Goal: Transaction & Acquisition: Purchase product/service

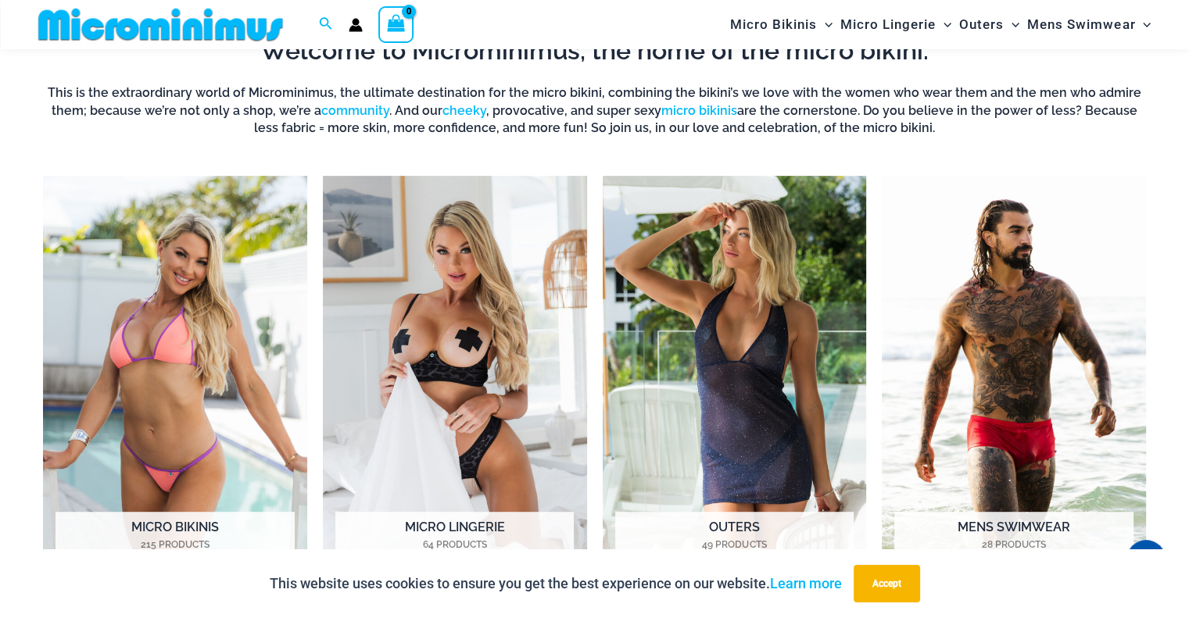
scroll to position [847, 0]
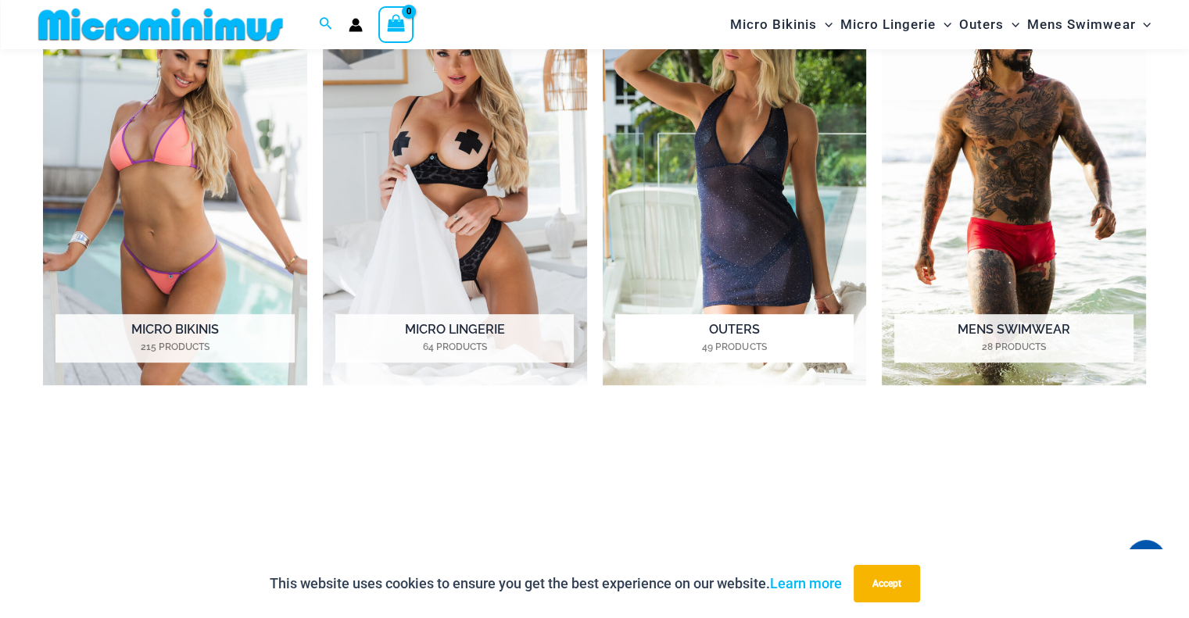
click at [750, 340] on mark "49 Products" at bounding box center [734, 347] width 238 height 14
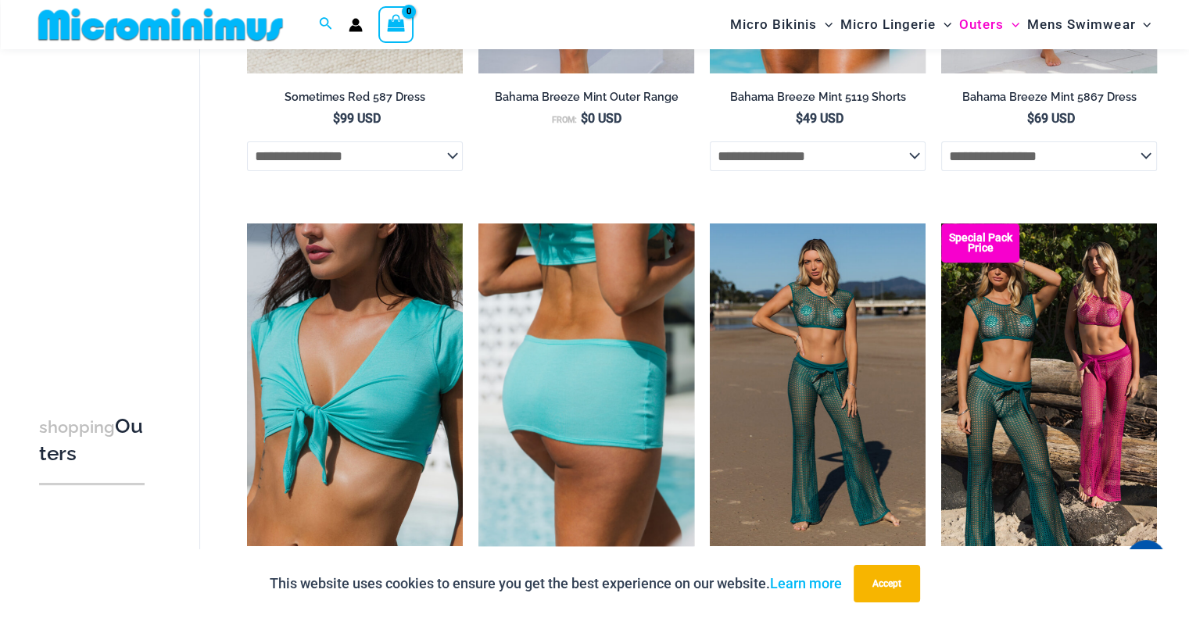
scroll to position [613, 0]
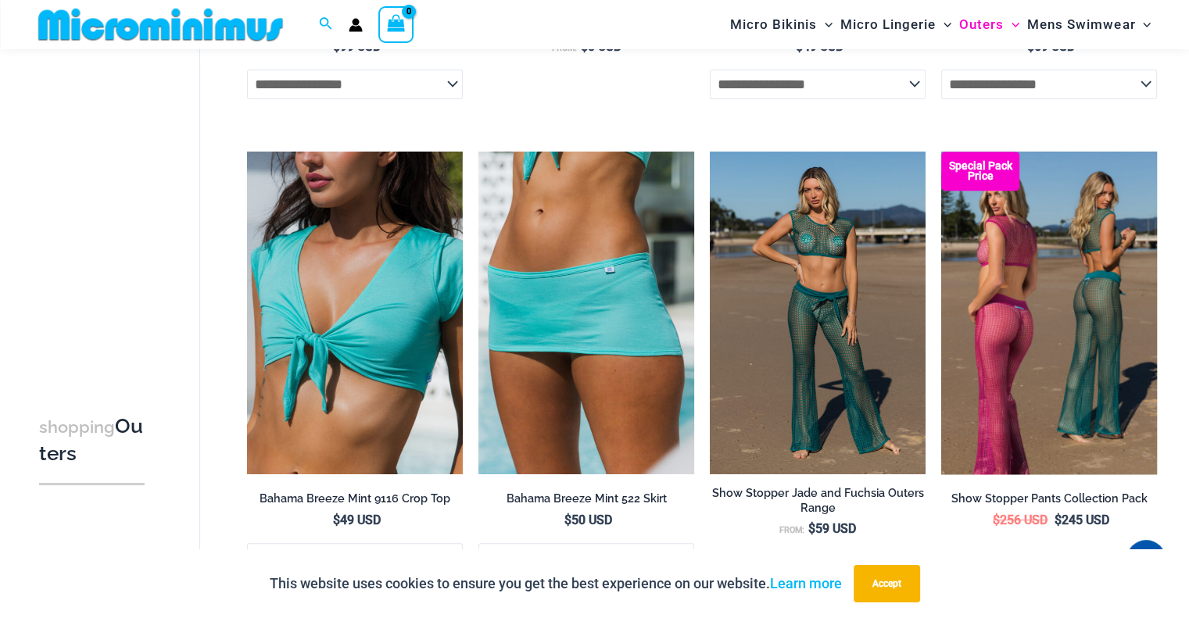
click at [1040, 386] on img at bounding box center [1049, 314] width 216 height 324
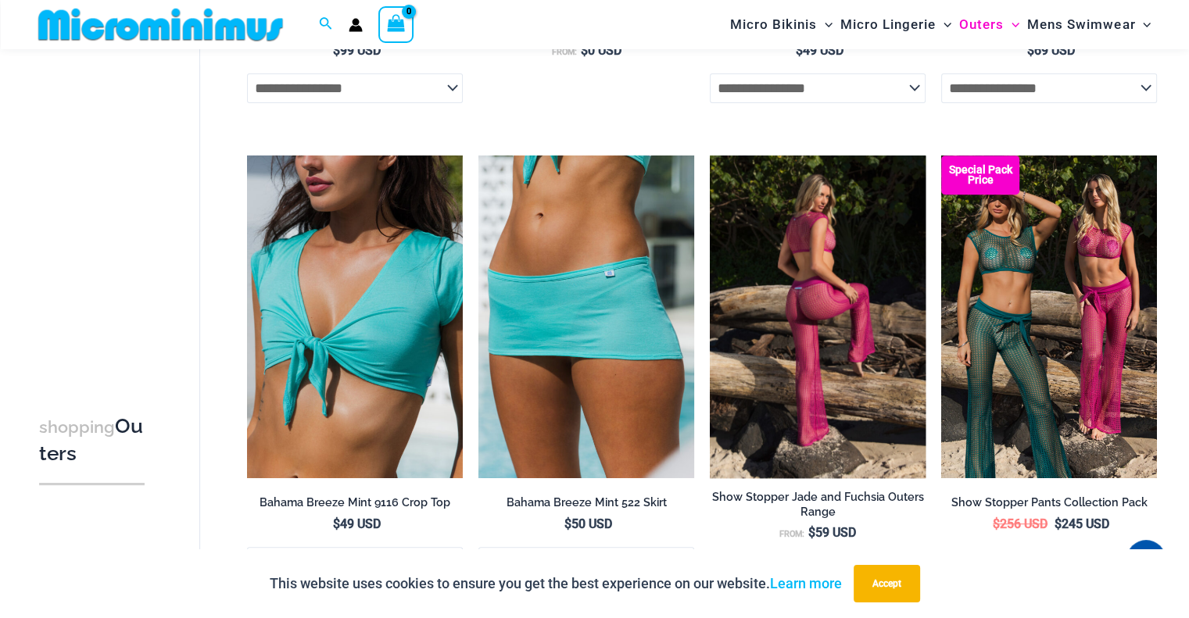
click at [788, 288] on img at bounding box center [818, 318] width 216 height 324
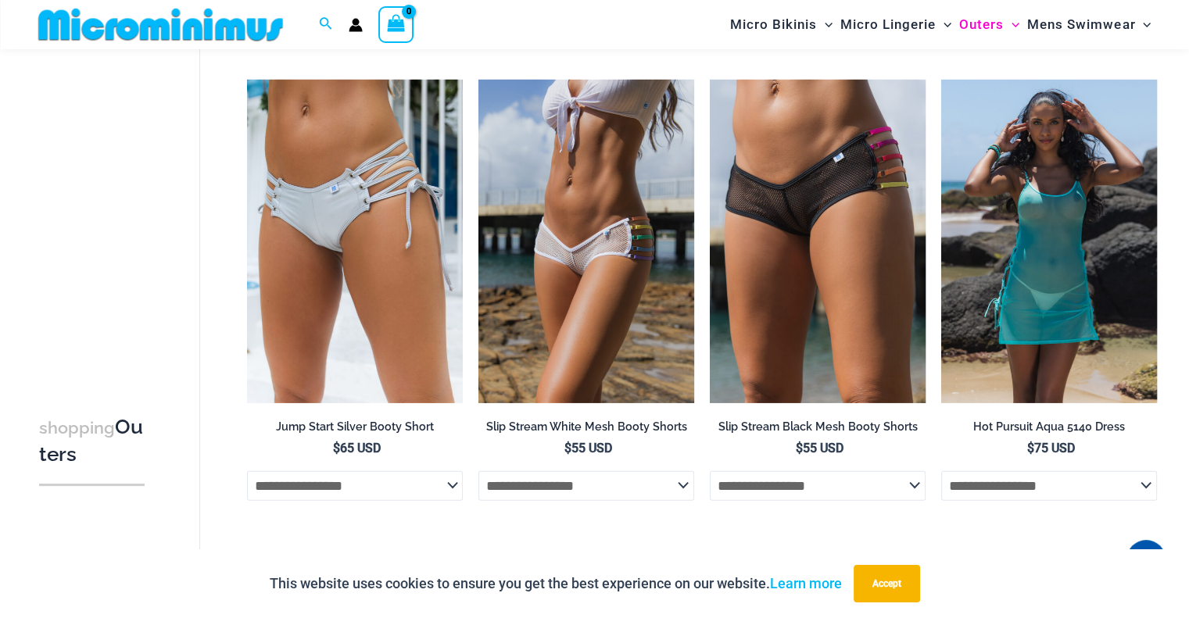
scroll to position [3576, 0]
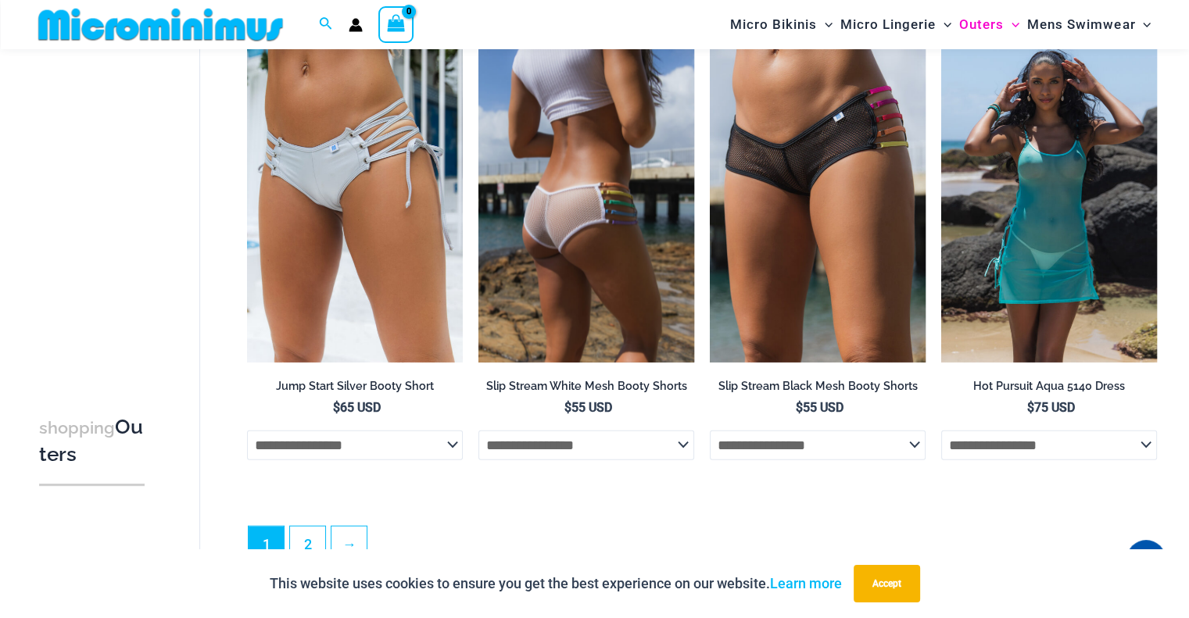
click at [576, 203] on img at bounding box center [586, 201] width 216 height 324
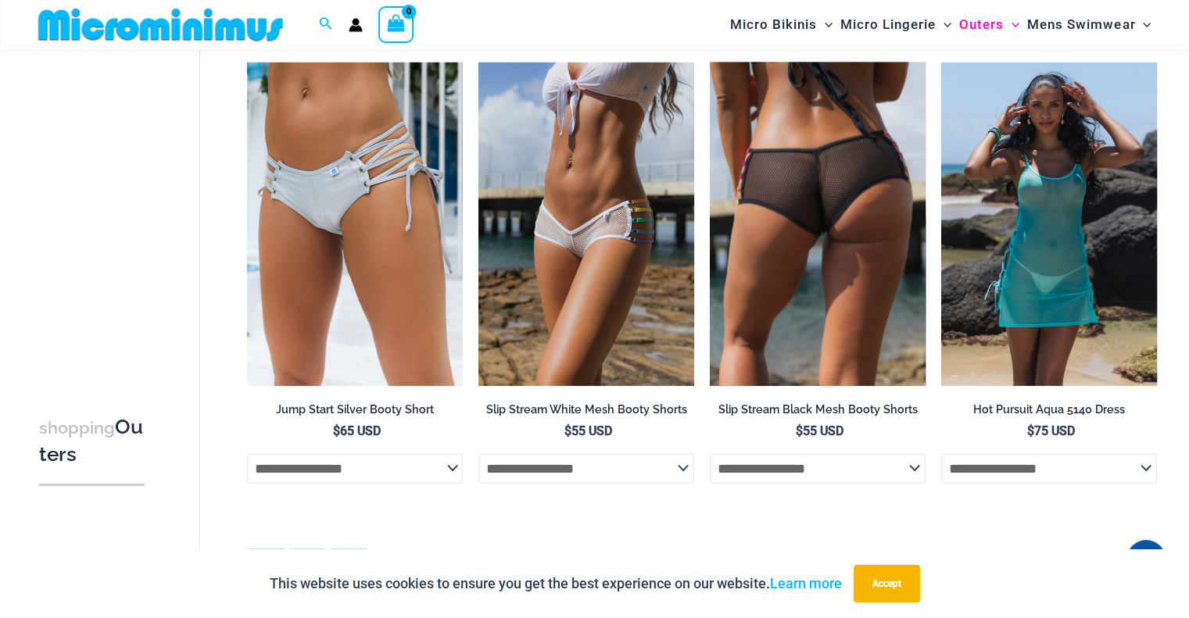
click at [779, 239] on img at bounding box center [818, 225] width 216 height 324
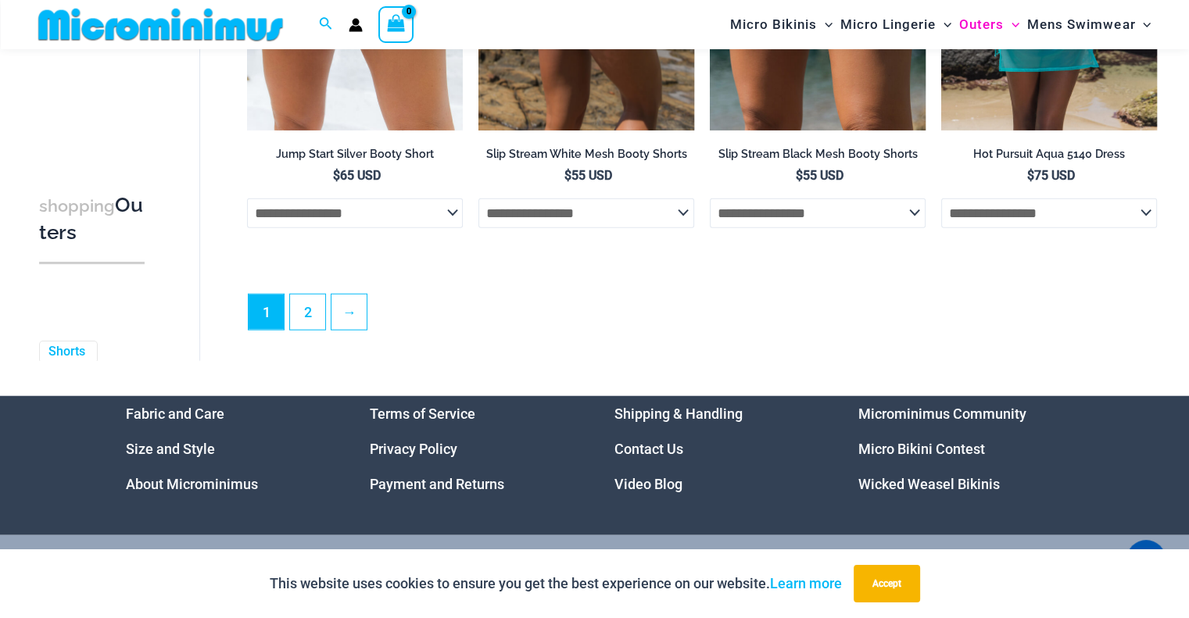
scroll to position [3917, 0]
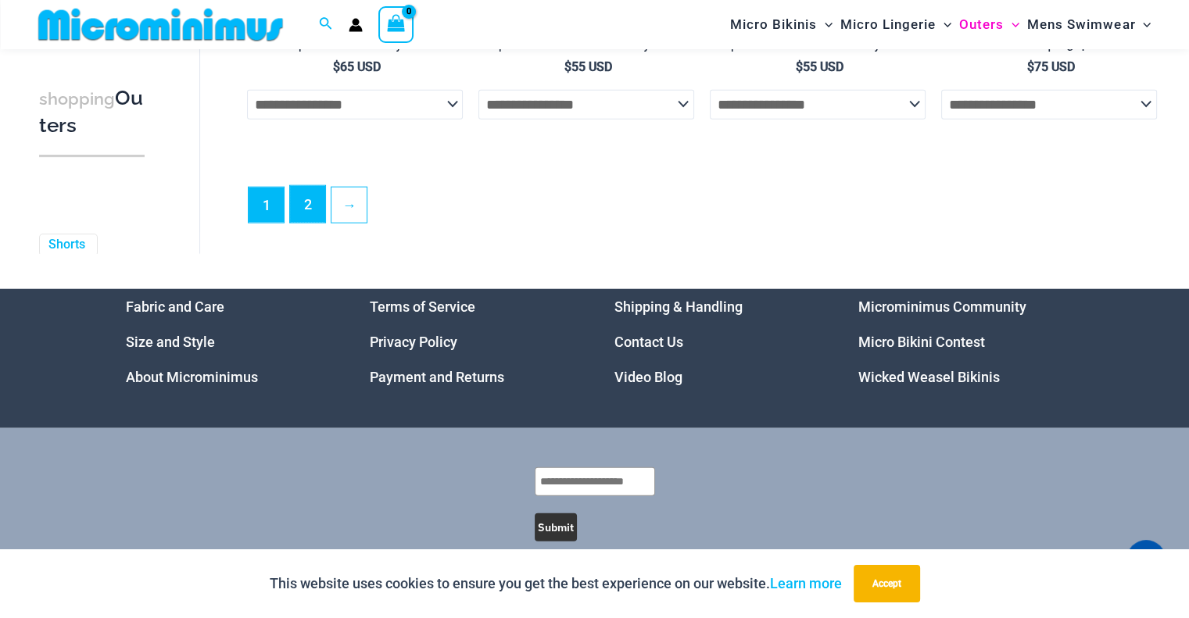
click at [306, 220] on link "2" at bounding box center [307, 204] width 35 height 37
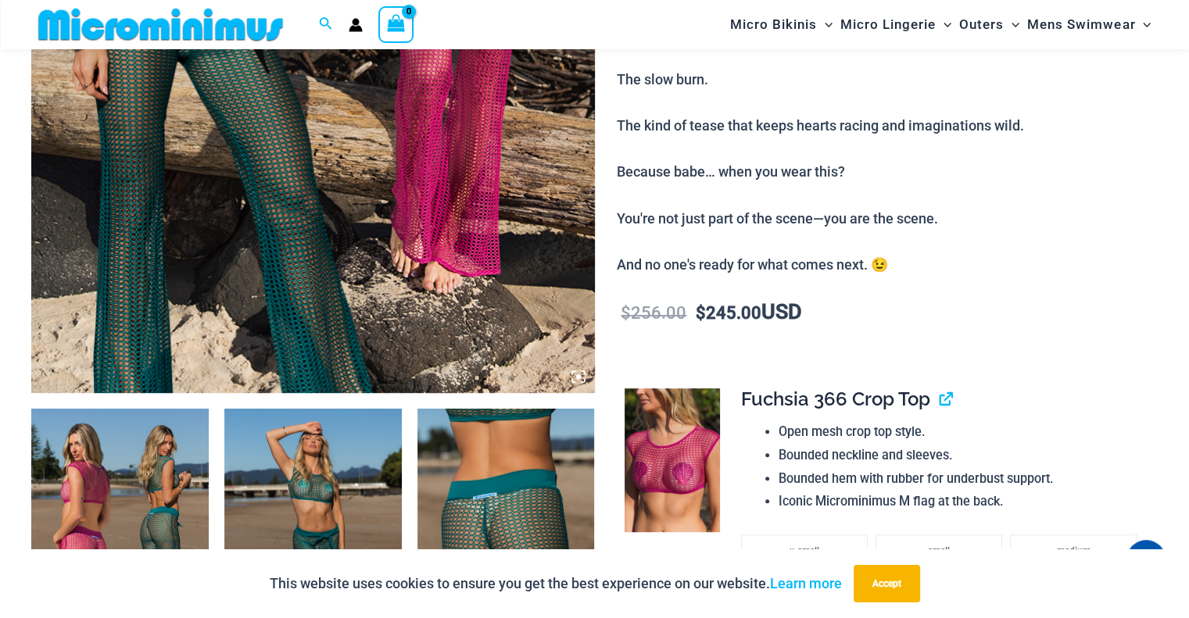
scroll to position [377, 0]
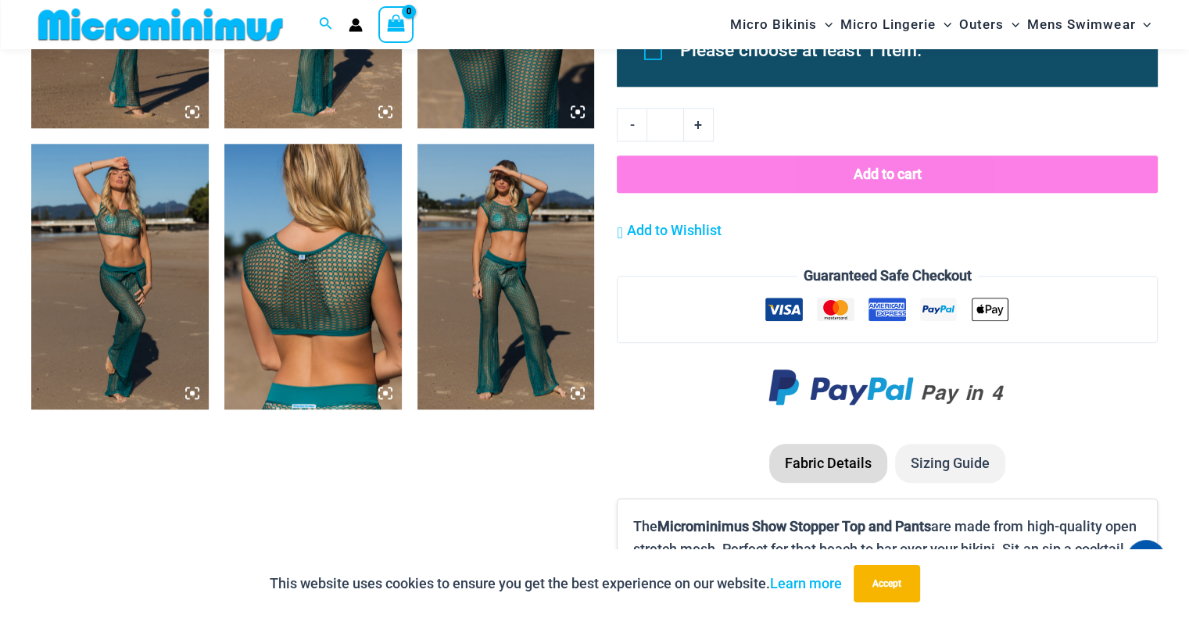
scroll to position [1707, 0]
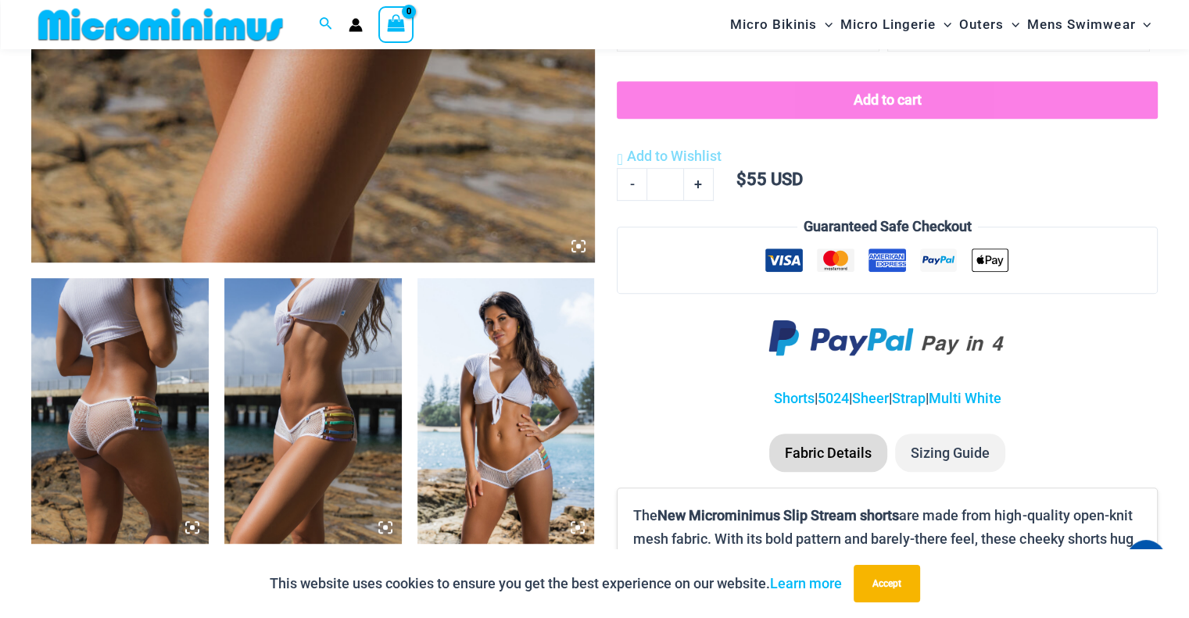
scroll to position [926, 0]
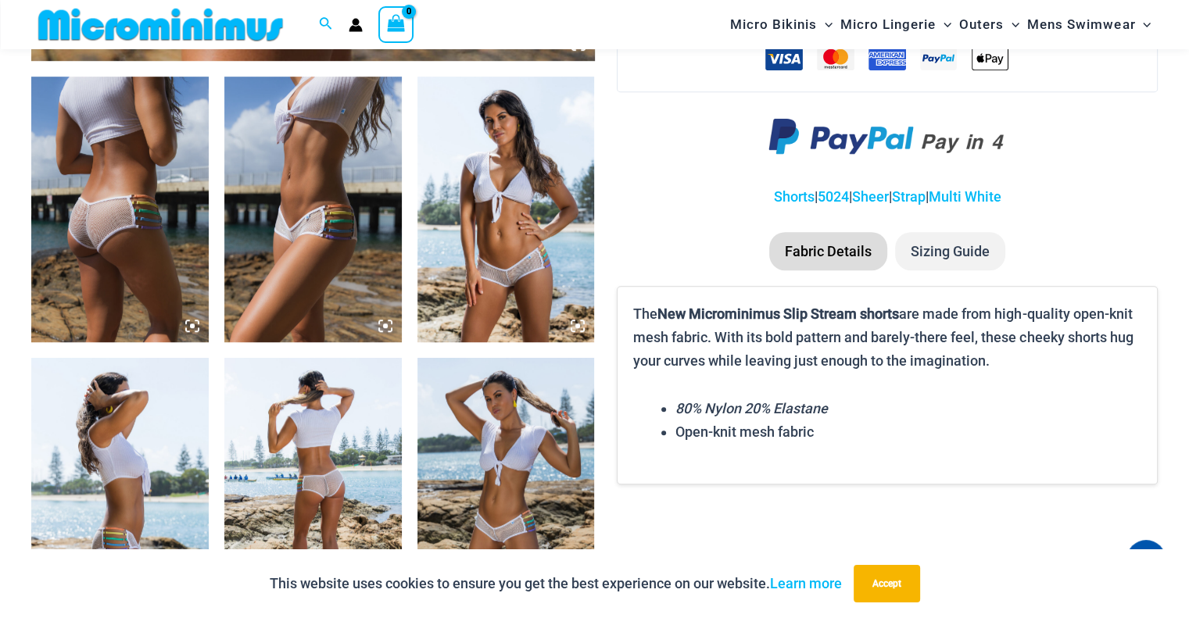
click at [488, 243] on img at bounding box center [505, 210] width 177 height 266
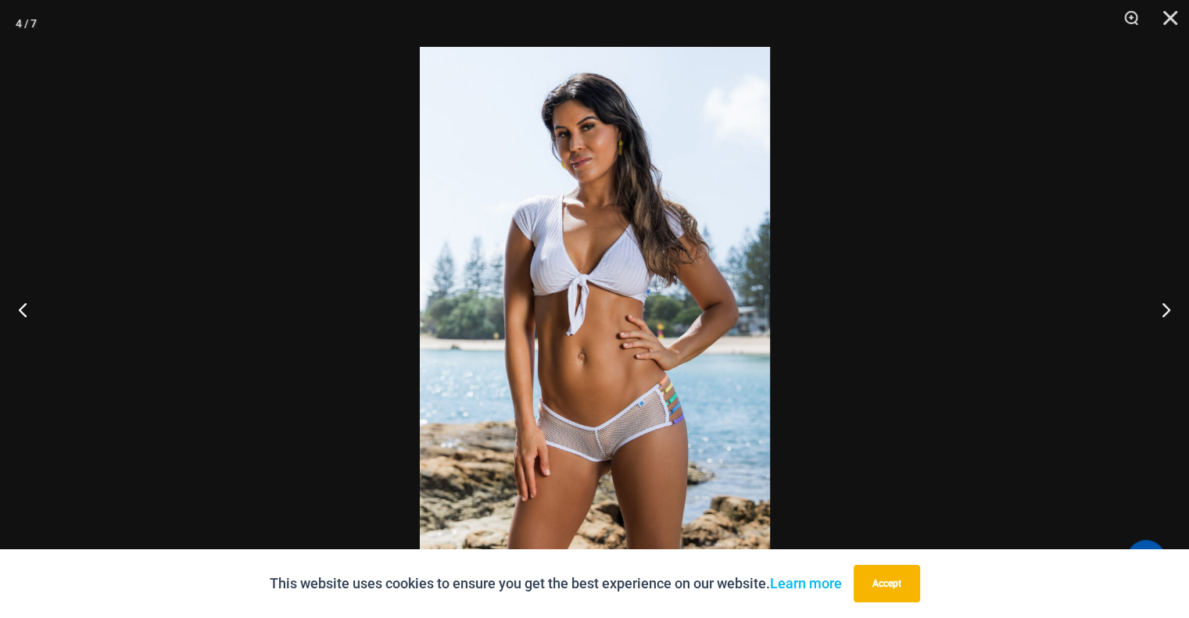
click at [600, 447] on img at bounding box center [595, 309] width 350 height 525
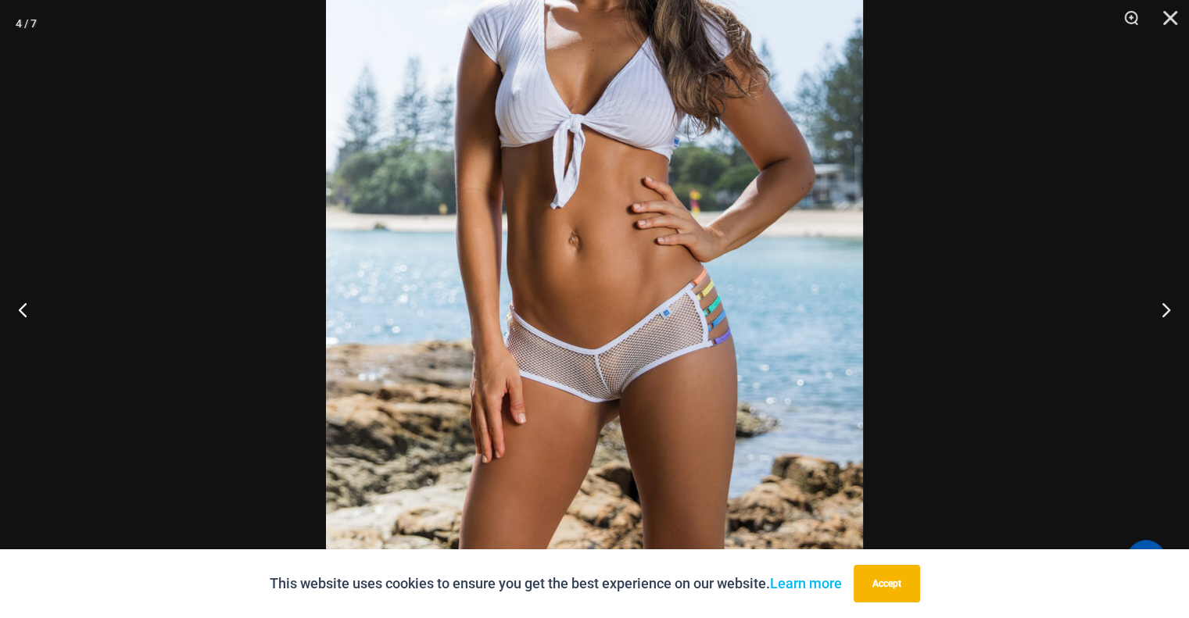
click at [657, 329] on img at bounding box center [594, 167] width 537 height 805
click at [707, 287] on img at bounding box center [594, 168] width 537 height 805
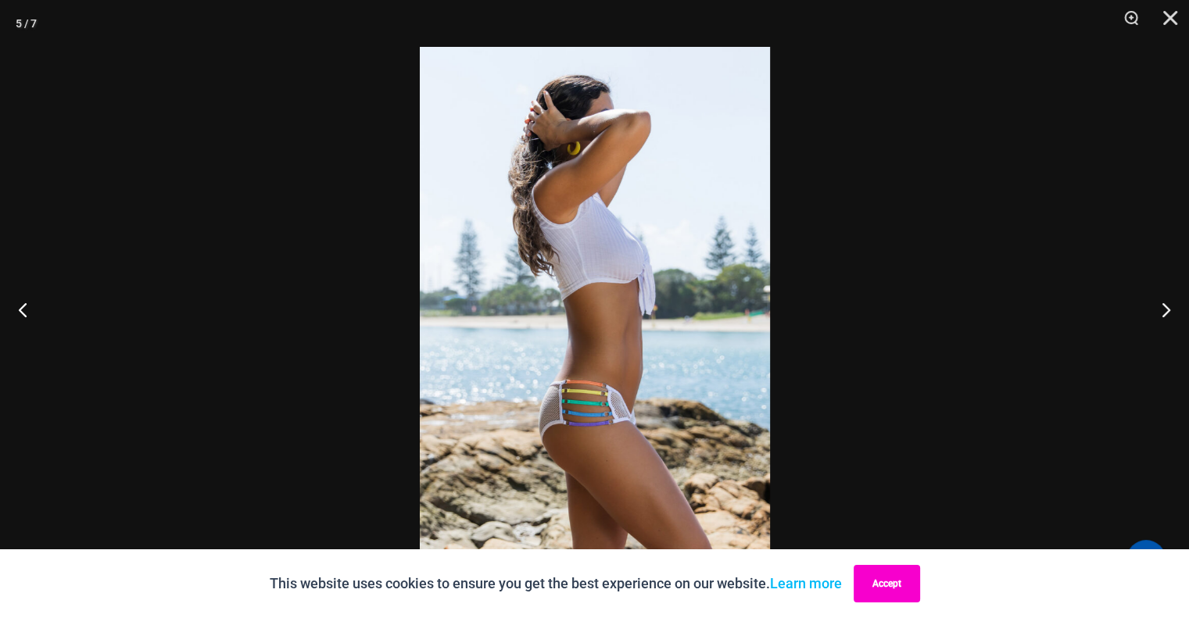
click at [892, 584] on button "Accept" at bounding box center [887, 584] width 66 height 38
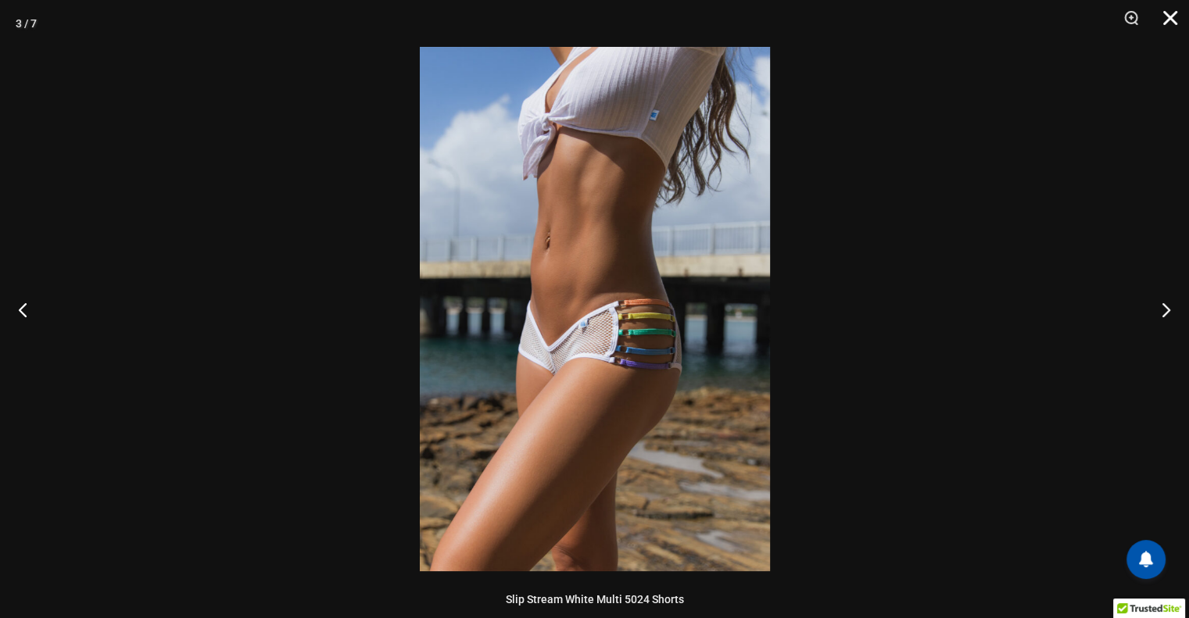
click at [1173, 23] on button "Close" at bounding box center [1164, 23] width 39 height 47
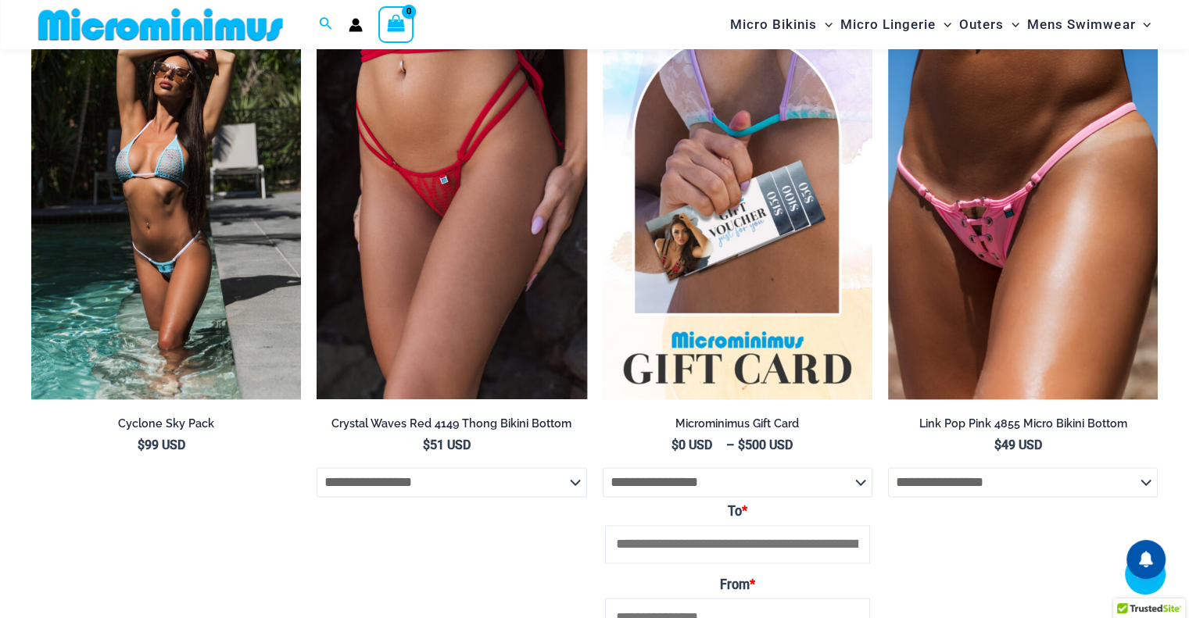
scroll to position [2177, 0]
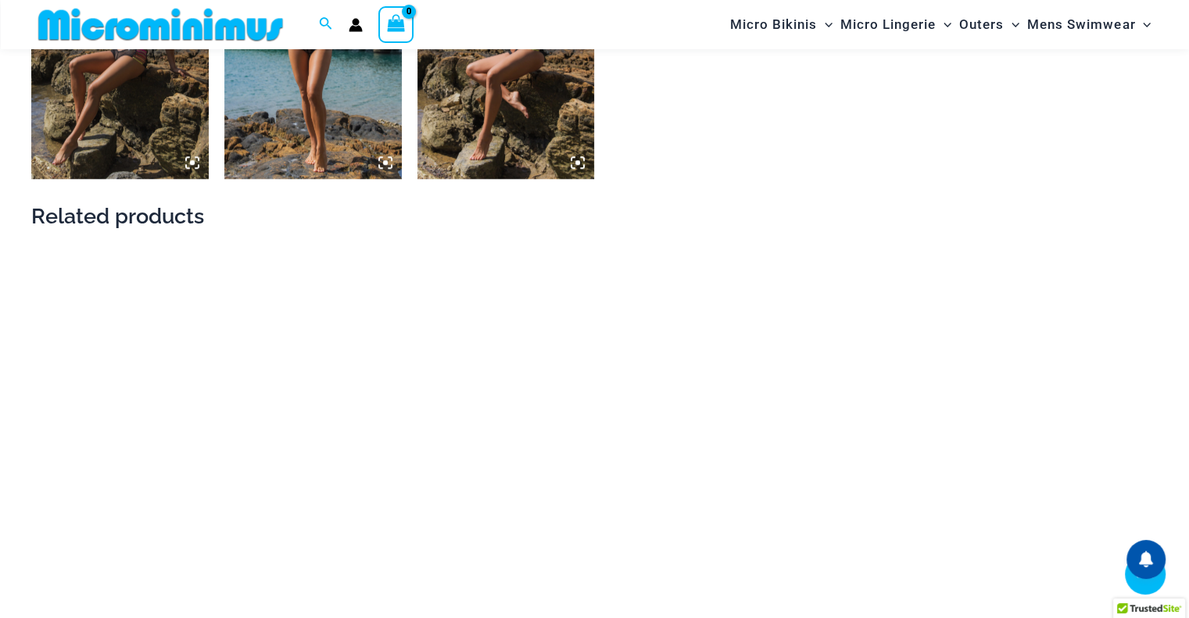
scroll to position [1550, 0]
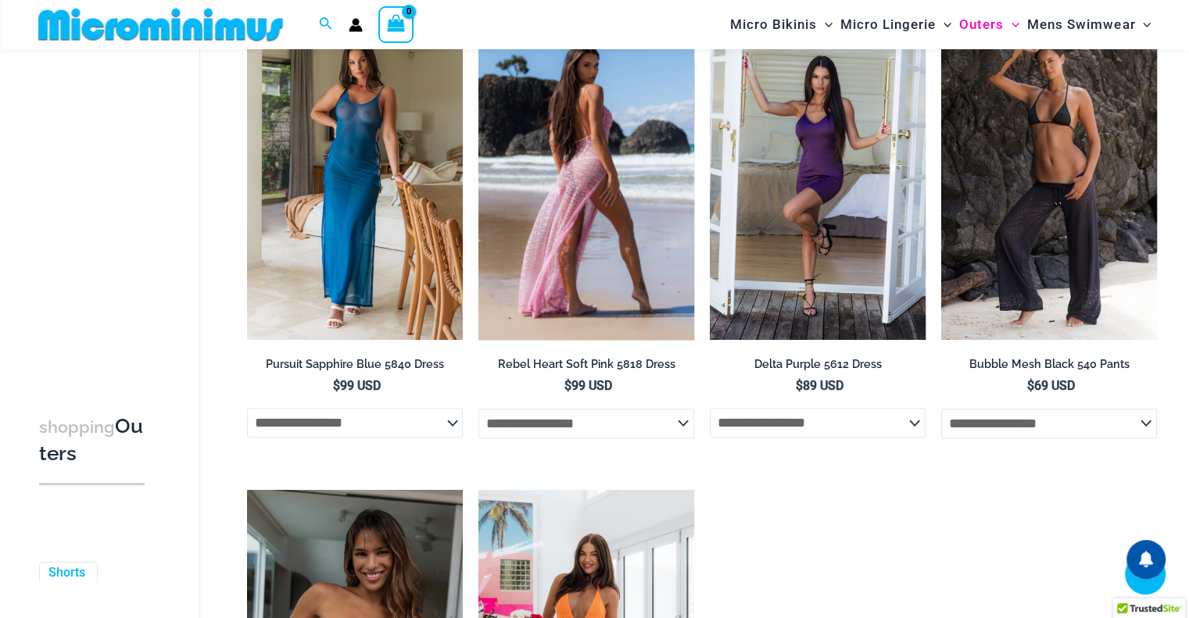
scroll to position [1551, 0]
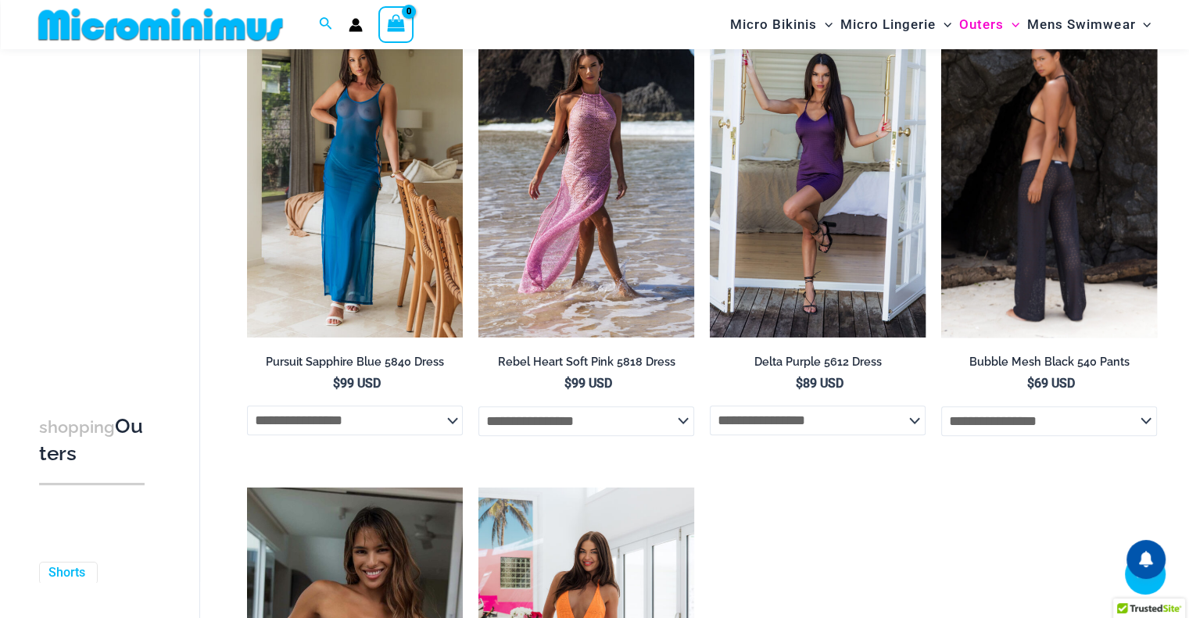
click at [1002, 220] on img at bounding box center [1049, 176] width 216 height 324
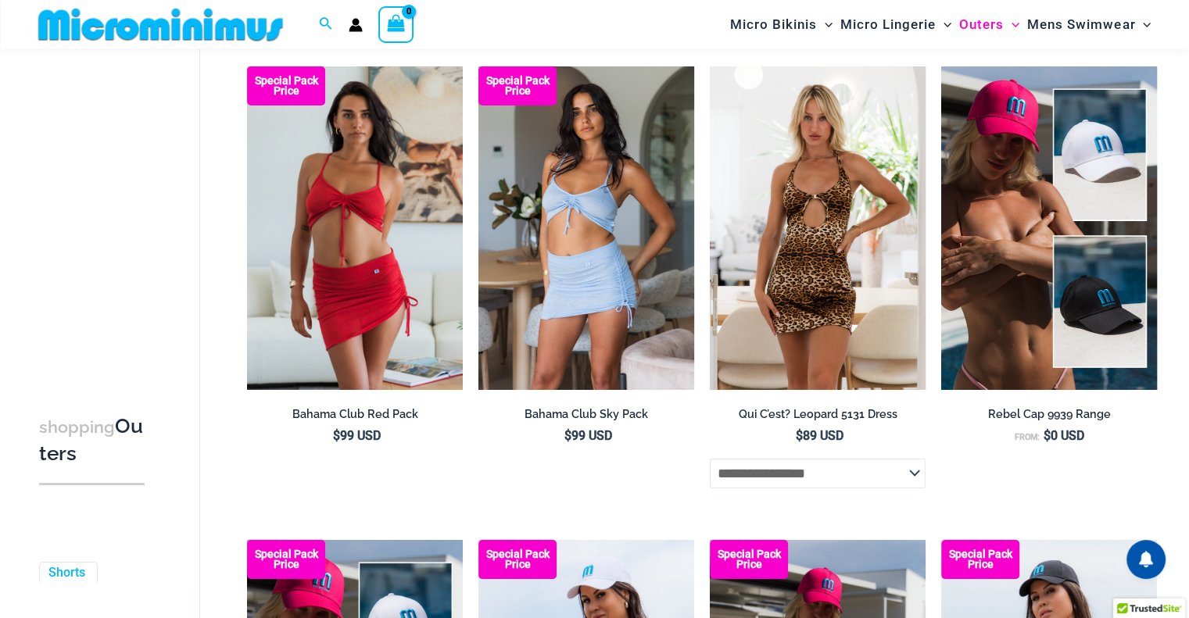
scroll to position [0, 0]
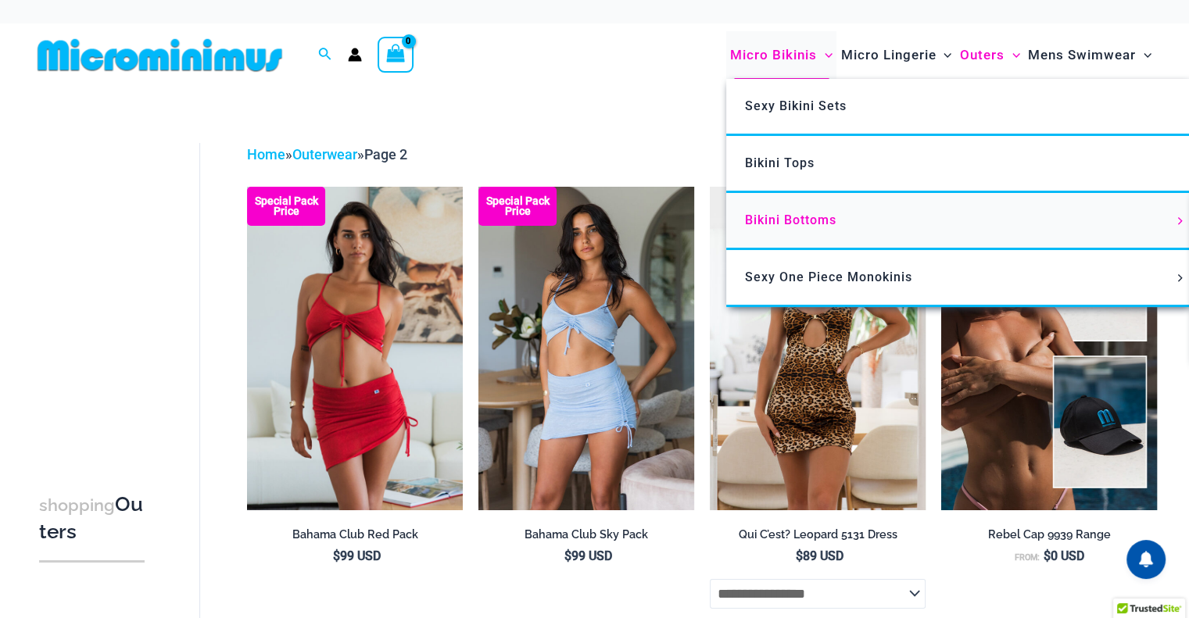
click at [772, 218] on span "Bikini Bottoms" at bounding box center [790, 220] width 91 height 15
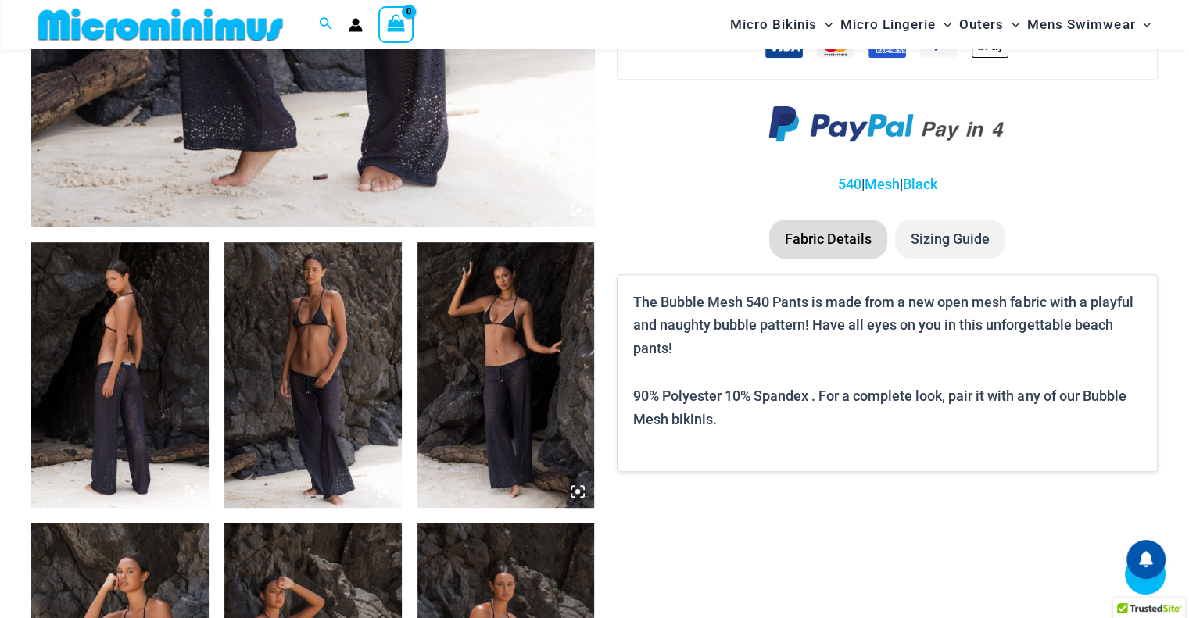
scroll to position [860, 0]
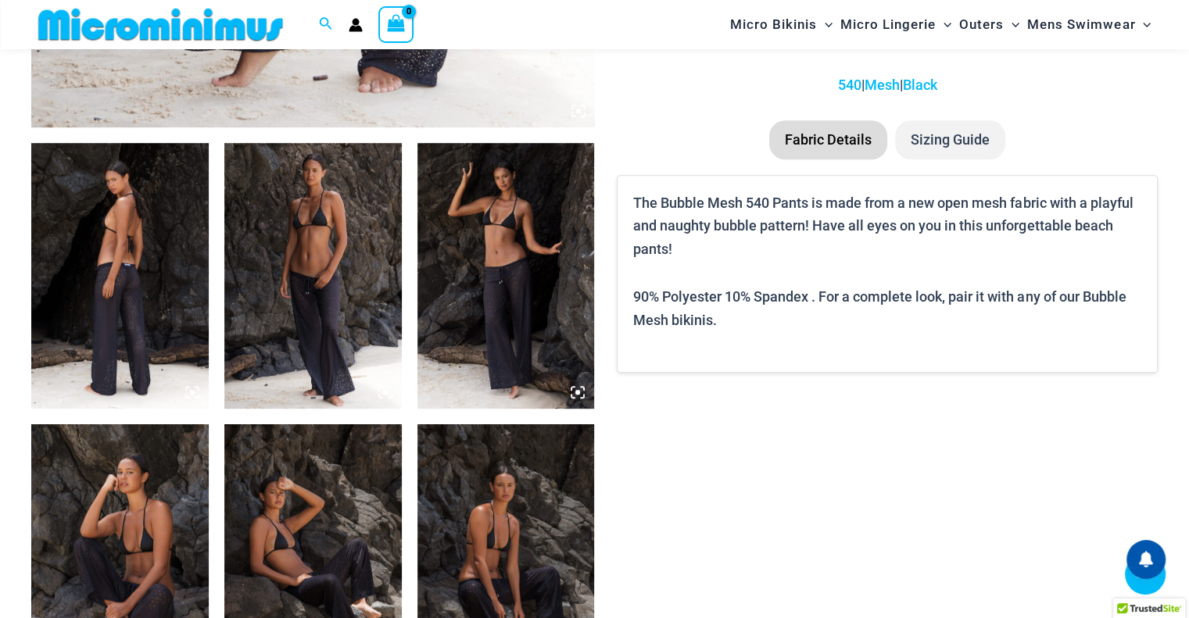
click at [478, 274] on img at bounding box center [505, 276] width 177 height 266
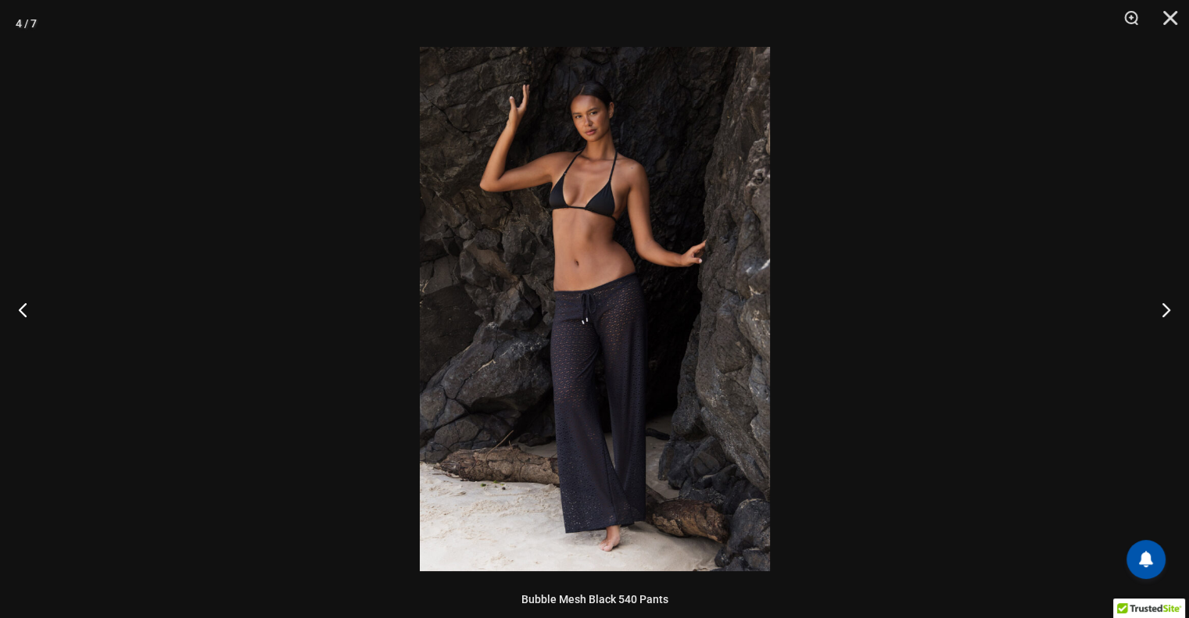
click at [589, 316] on img at bounding box center [595, 309] width 350 height 525
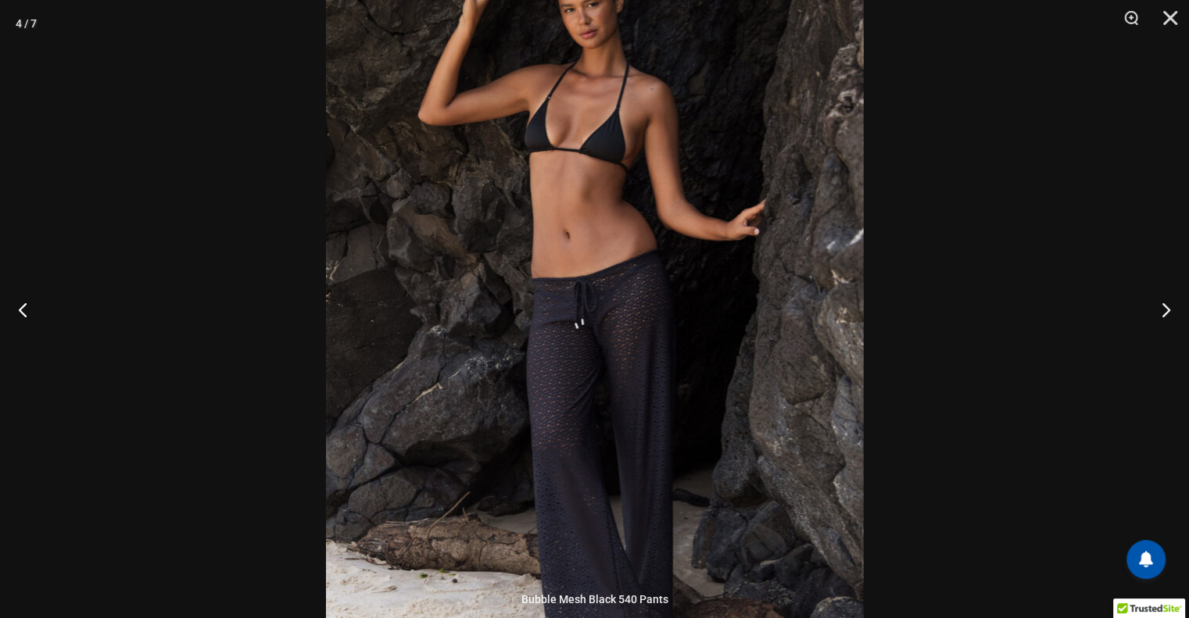
click at [589, 316] on img at bounding box center [595, 305] width 538 height 805
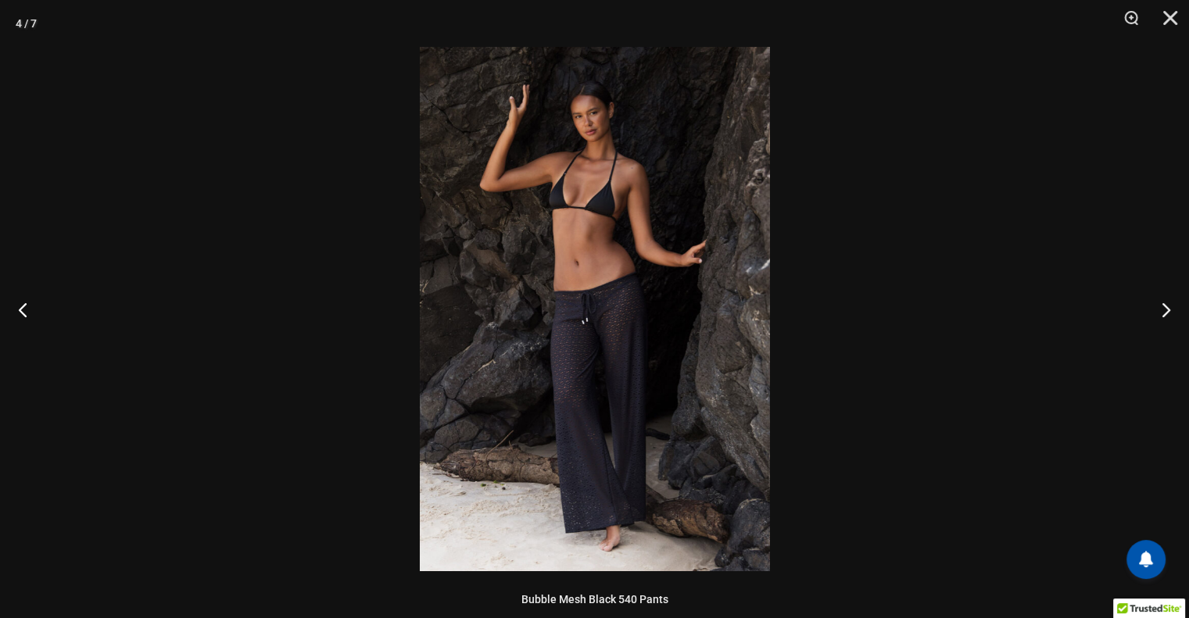
click at [628, 328] on img at bounding box center [595, 309] width 350 height 525
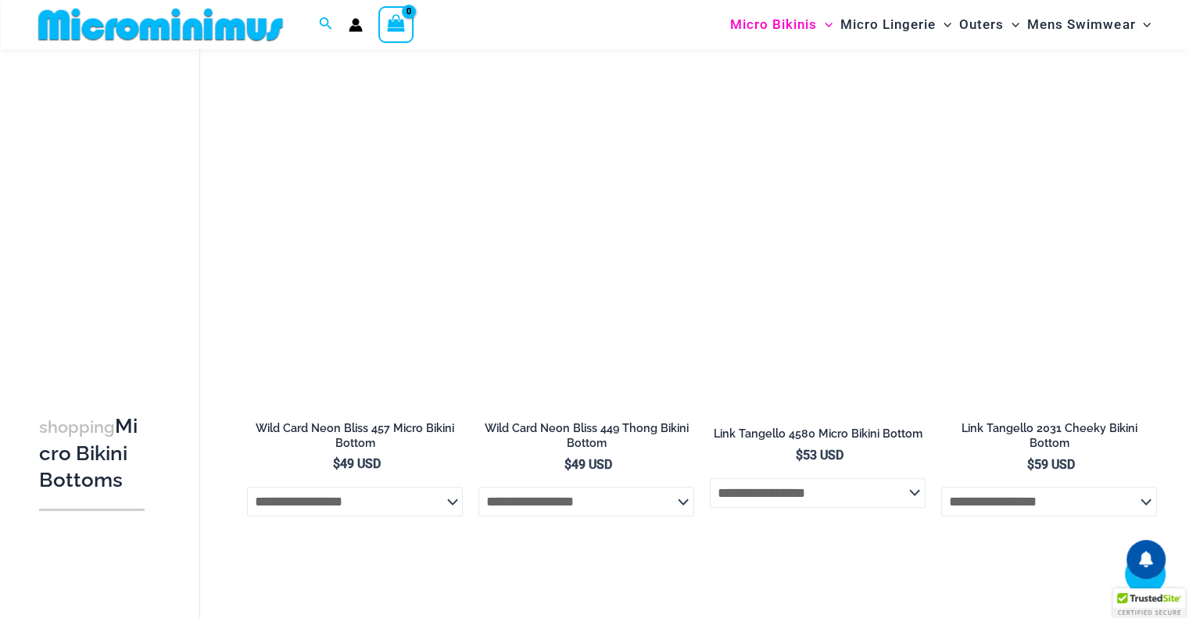
scroll to position [1312, 0]
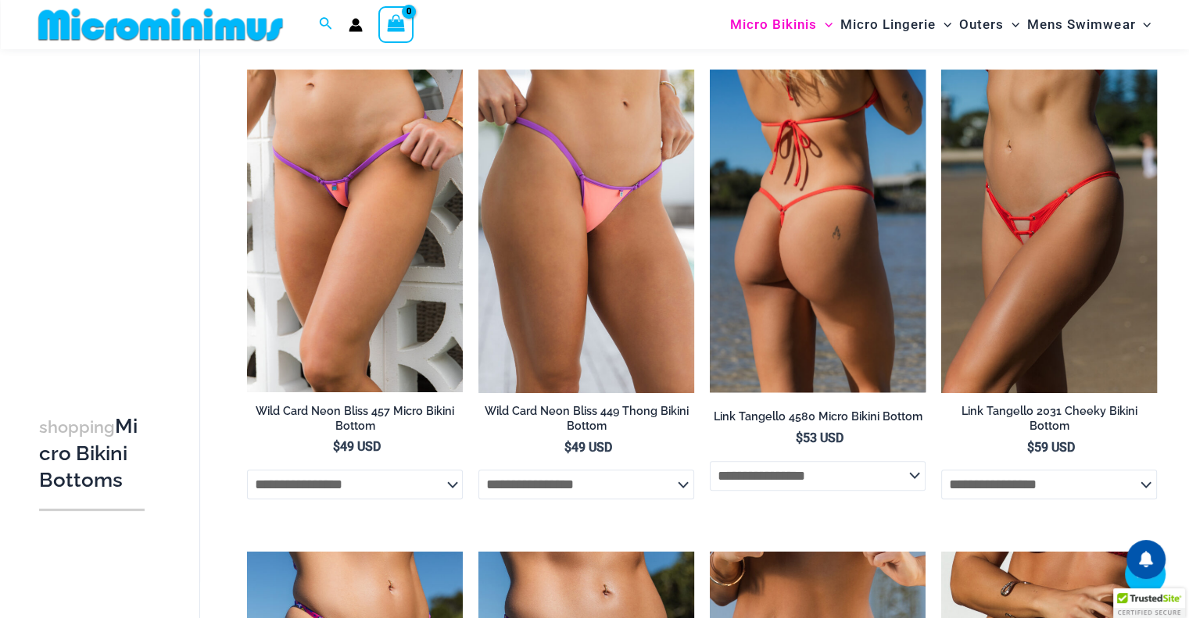
click at [809, 289] on img at bounding box center [818, 232] width 216 height 324
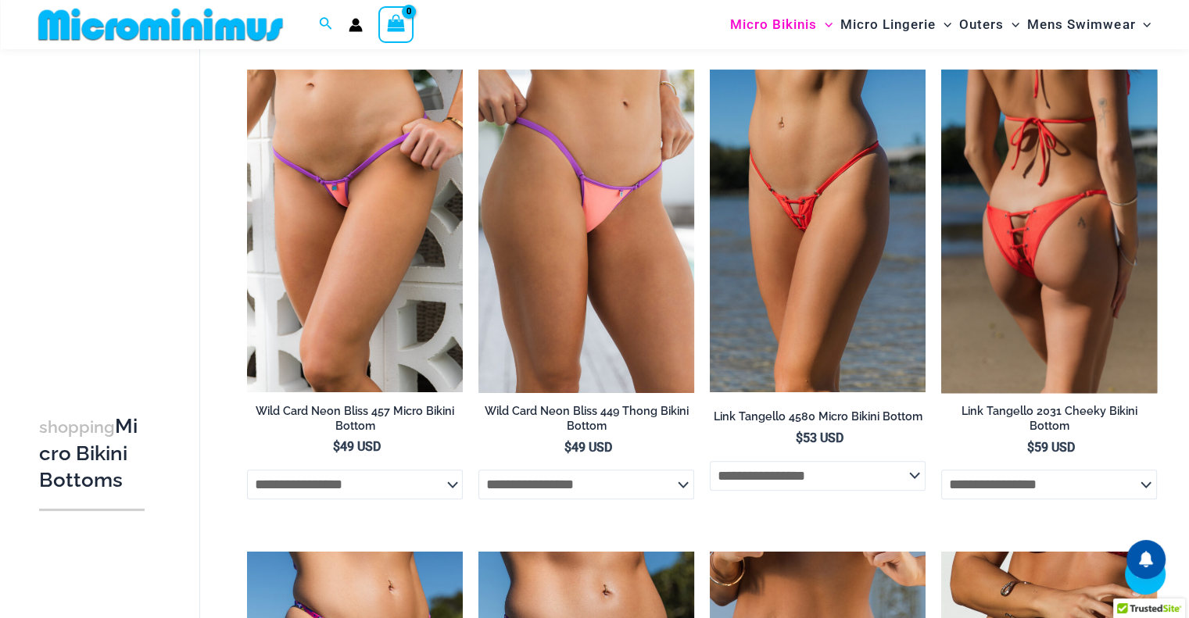
click at [1016, 196] on img at bounding box center [1049, 232] width 216 height 324
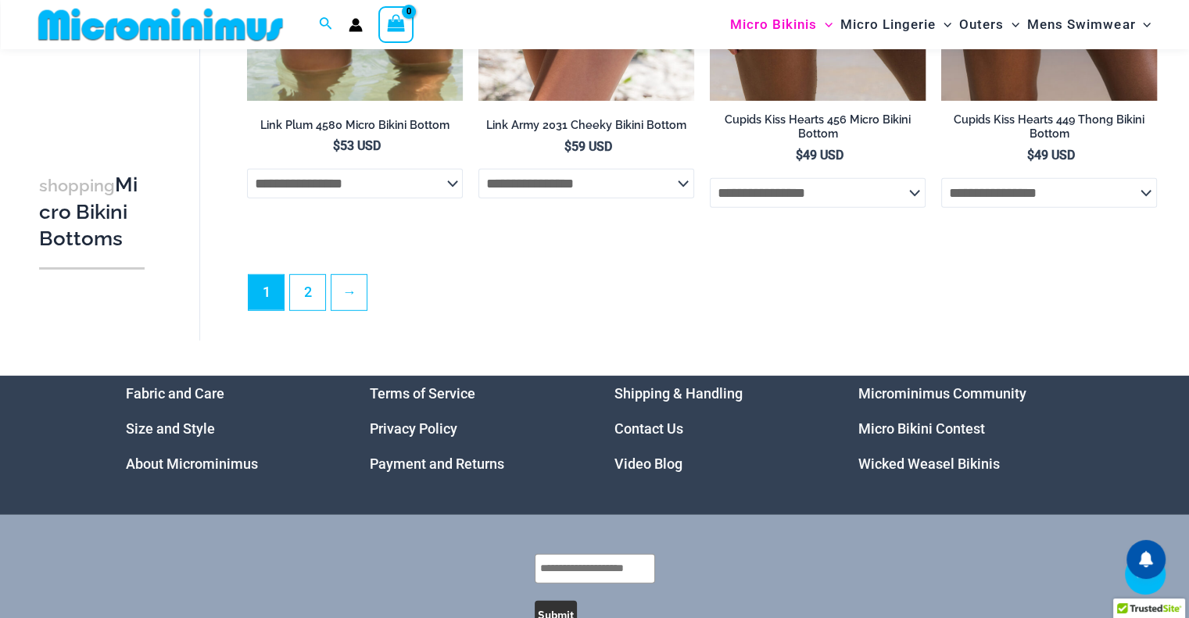
scroll to position [4517, 0]
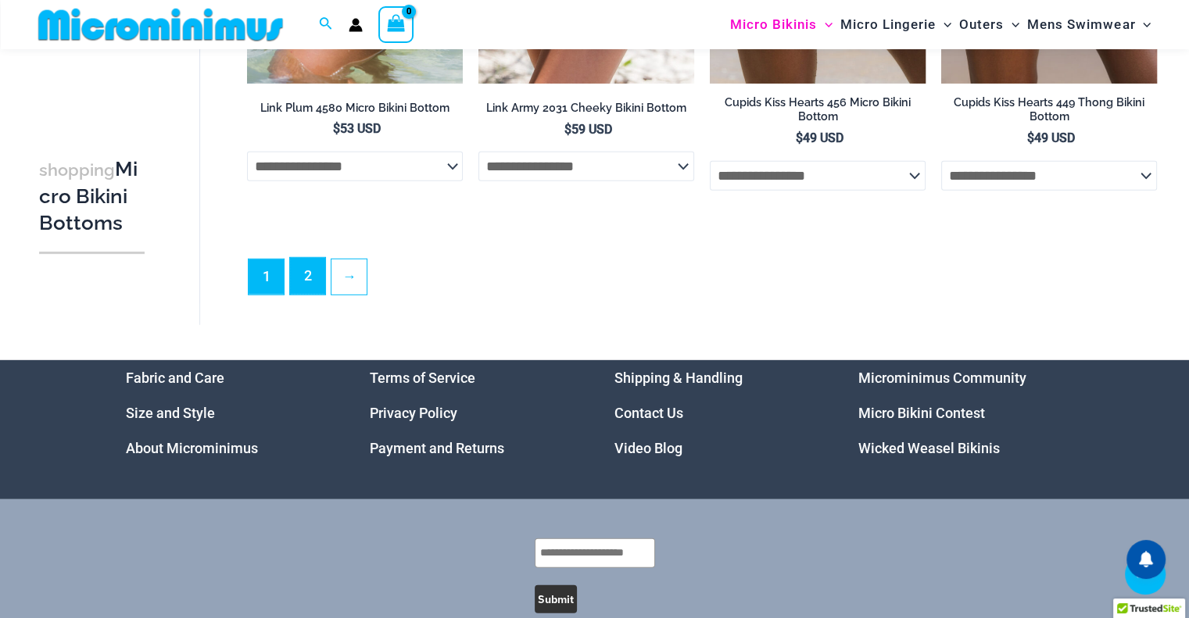
click at [300, 281] on link "2" at bounding box center [307, 276] width 35 height 37
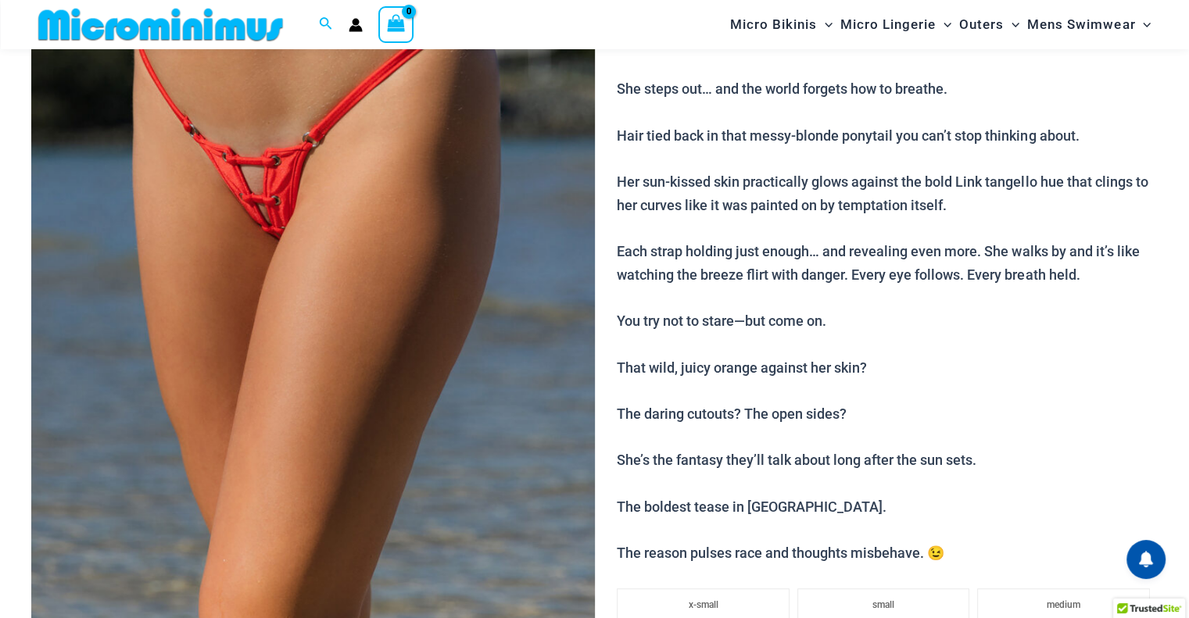
scroll to position [149, 0]
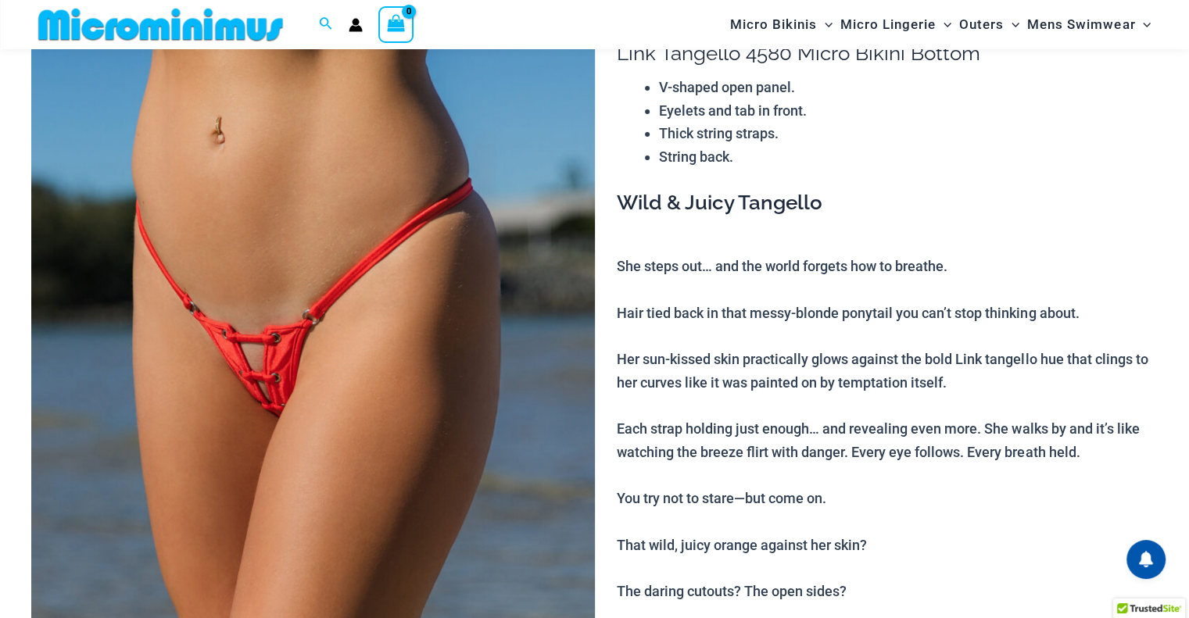
click at [281, 344] on img at bounding box center [313, 415] width 564 height 845
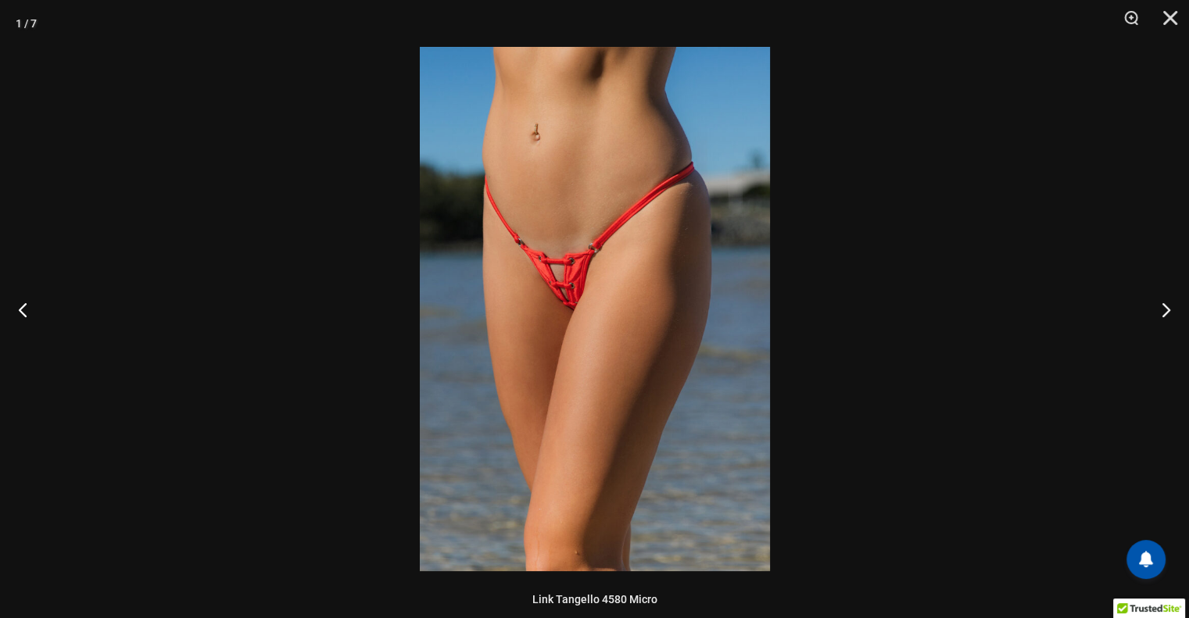
click at [569, 285] on img at bounding box center [595, 309] width 350 height 525
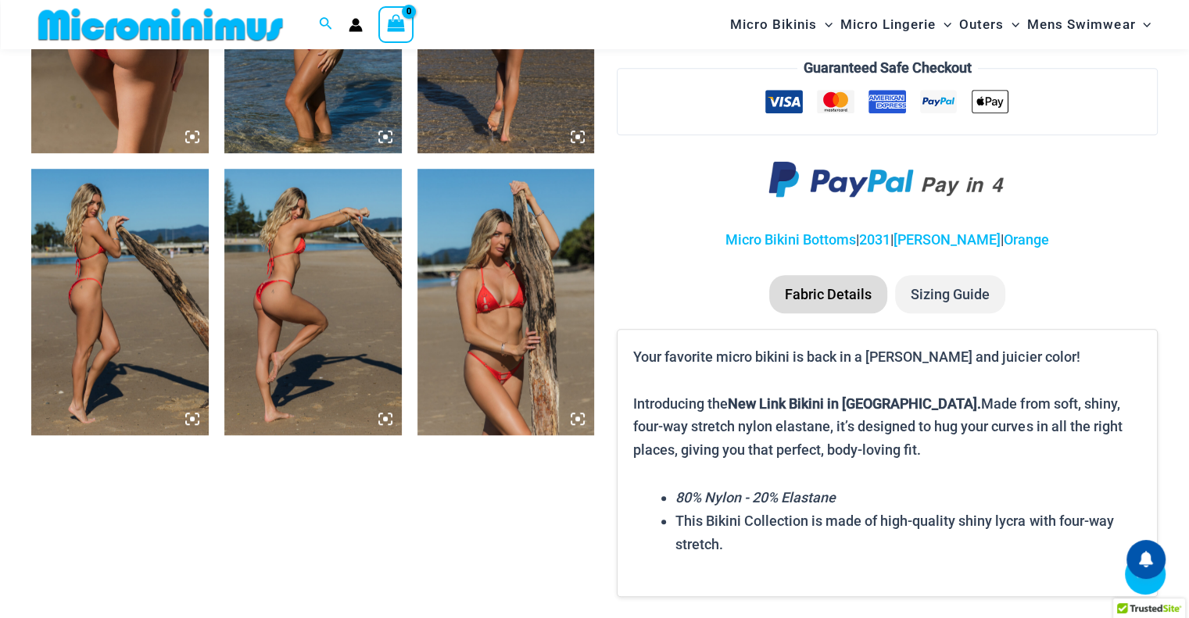
scroll to position [1159, 0]
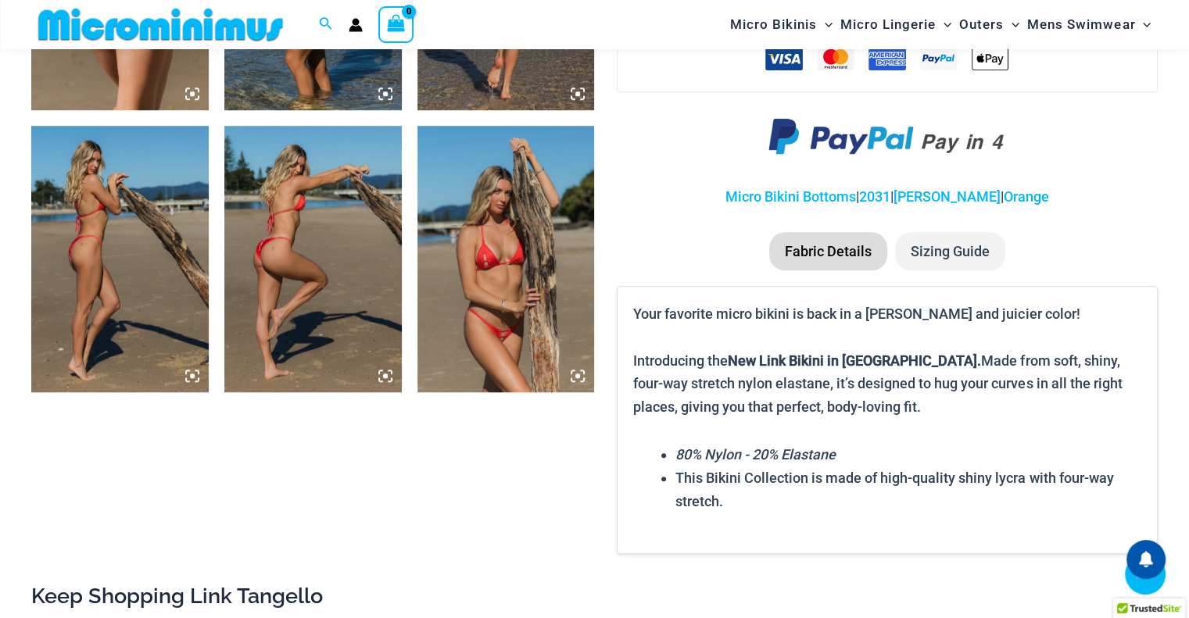
click at [500, 256] on img at bounding box center [505, 259] width 177 height 266
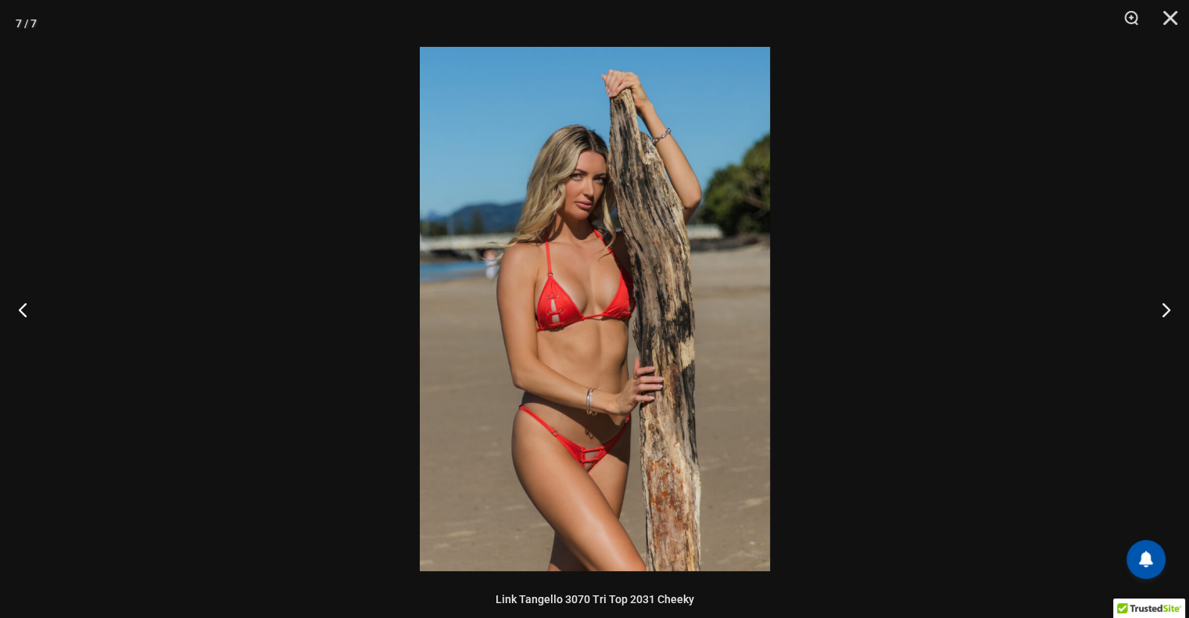
click at [594, 475] on img at bounding box center [595, 309] width 350 height 525
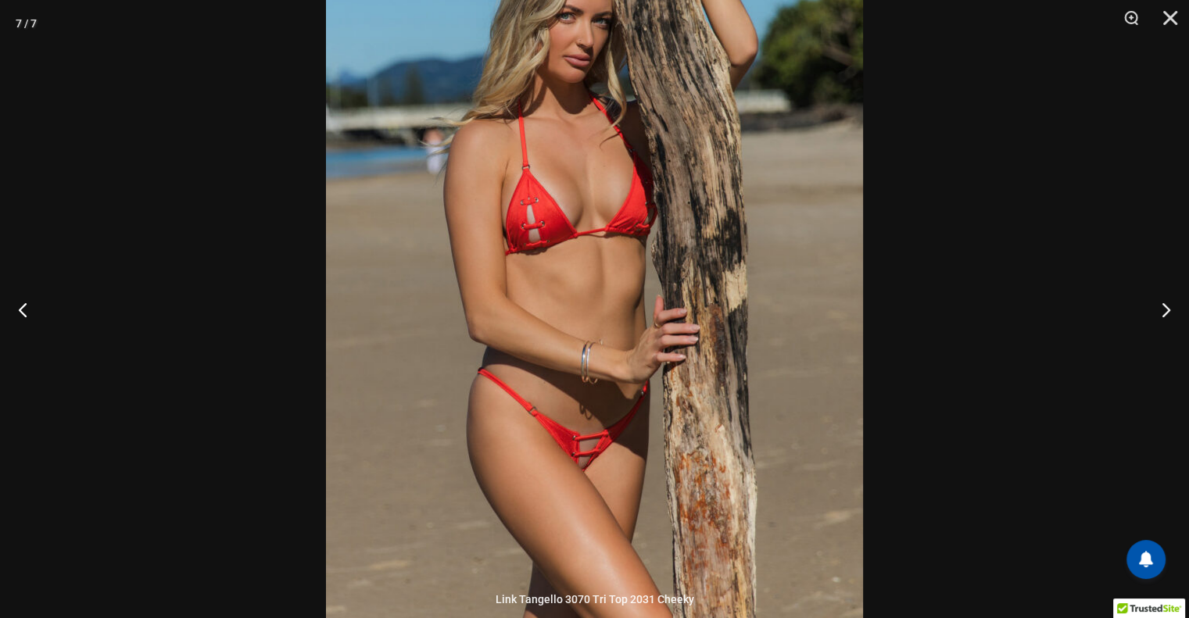
click at [679, 446] on img at bounding box center [594, 220] width 537 height 805
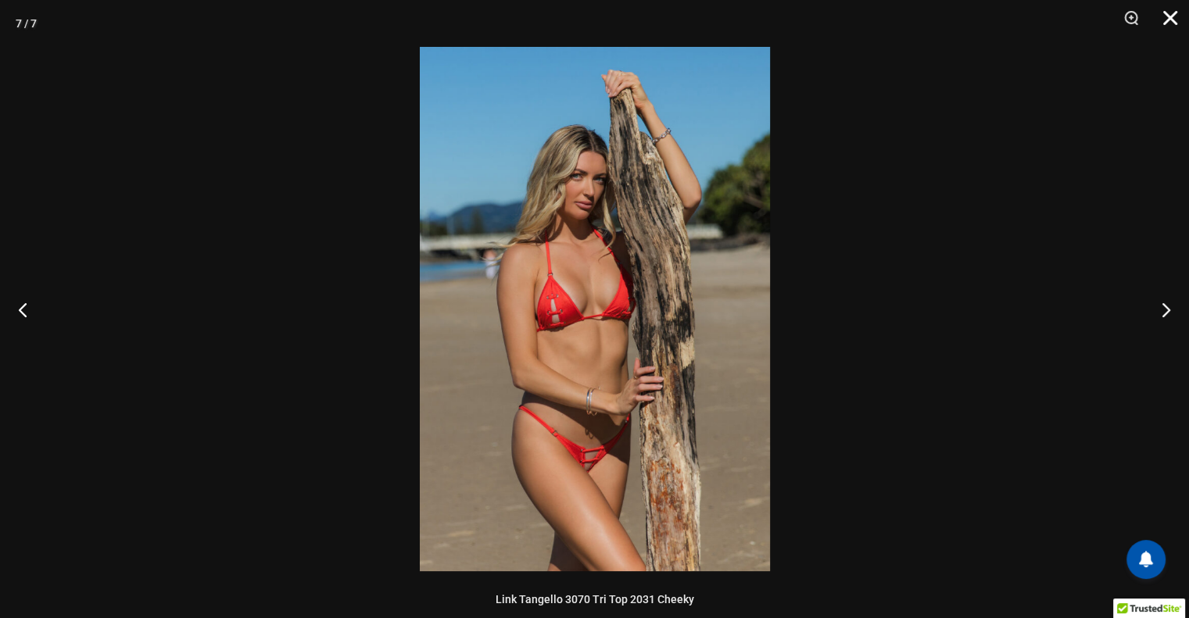
click at [1177, 20] on button "Close" at bounding box center [1164, 23] width 39 height 47
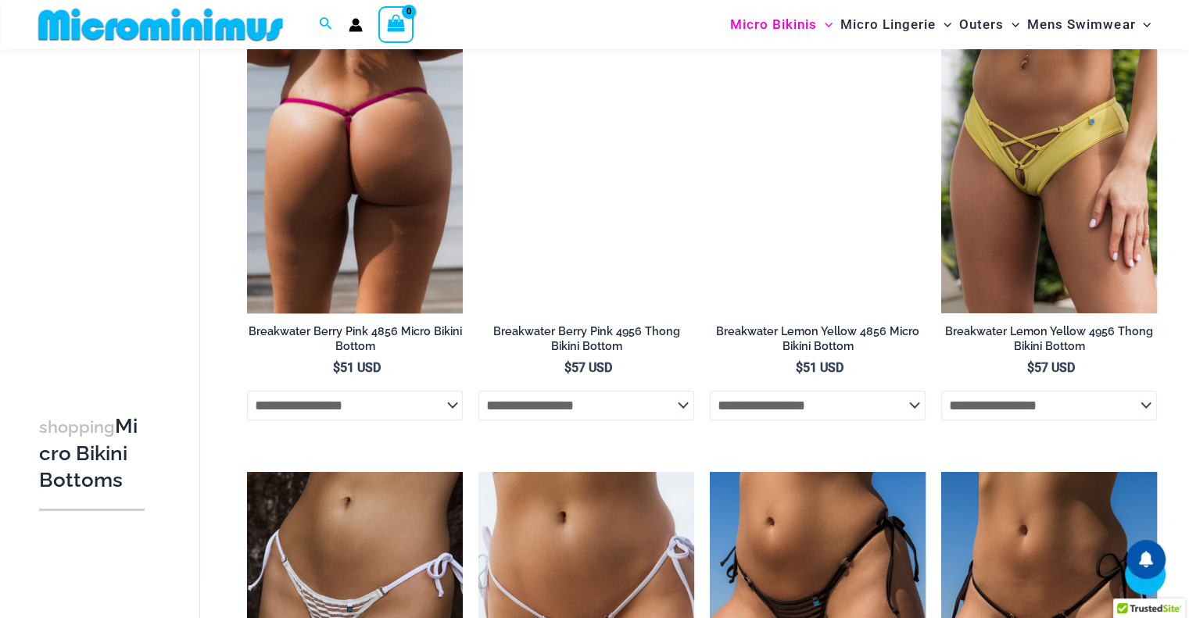
scroll to position [1620, 0]
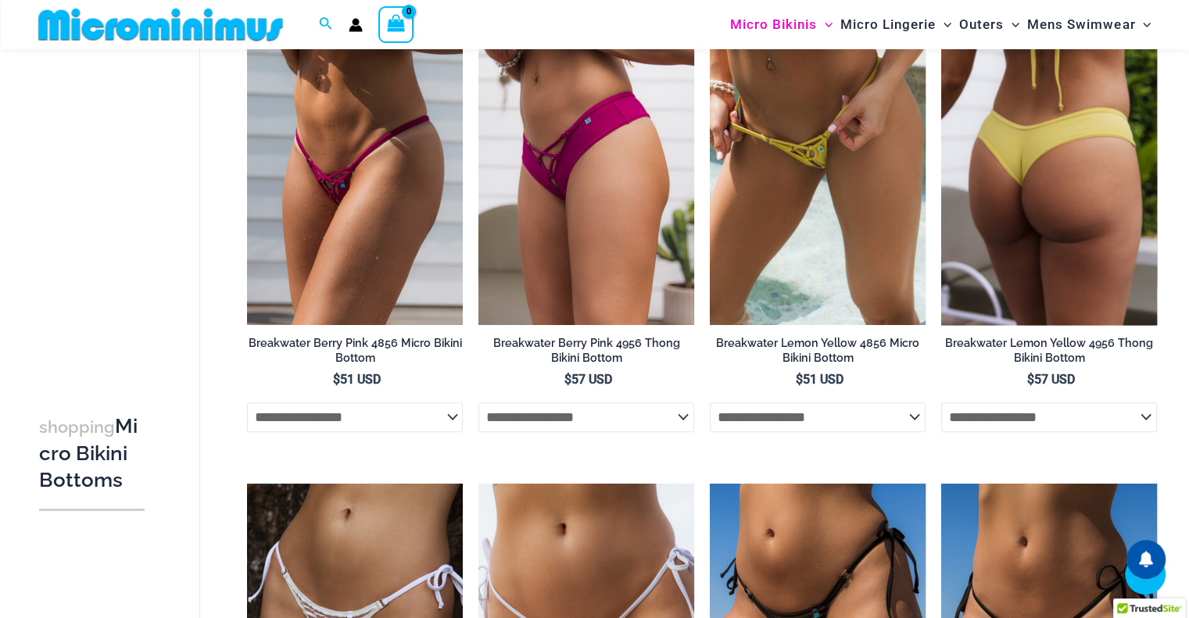
click at [1044, 231] on img at bounding box center [1049, 164] width 216 height 324
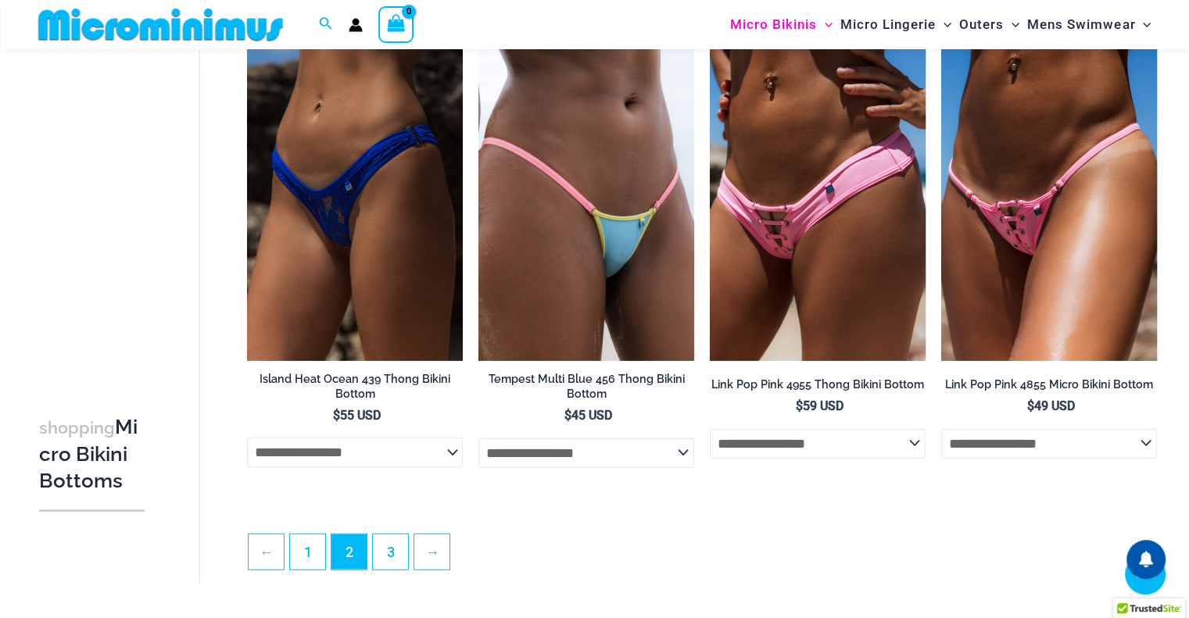
scroll to position [3563, 0]
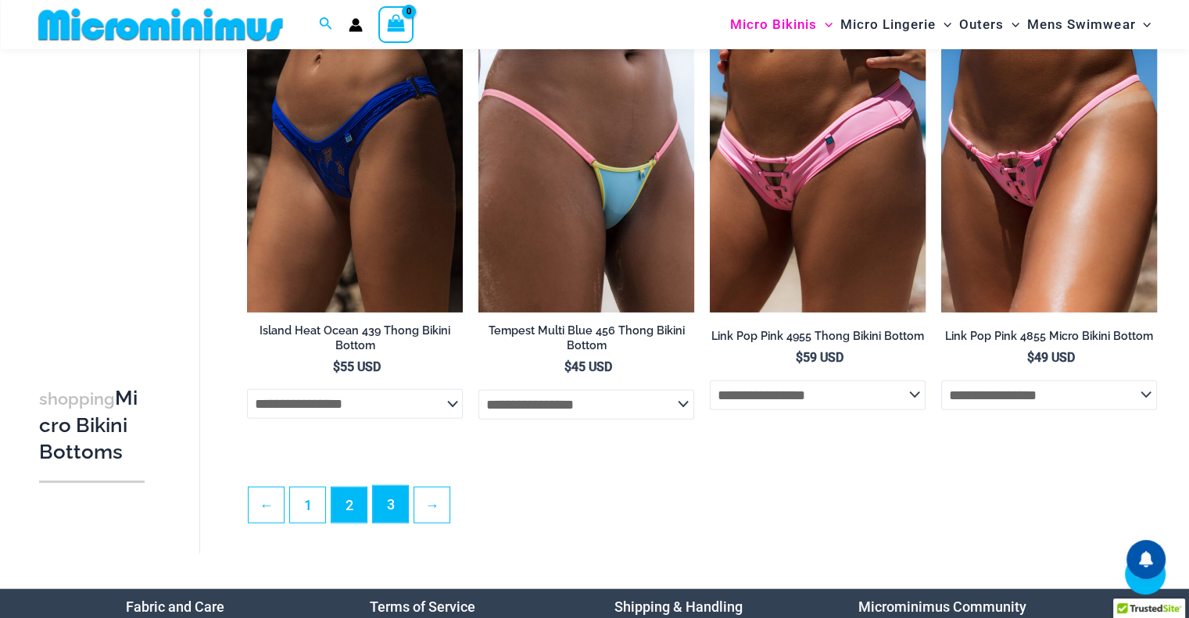
click at [388, 510] on link "3" at bounding box center [390, 504] width 35 height 37
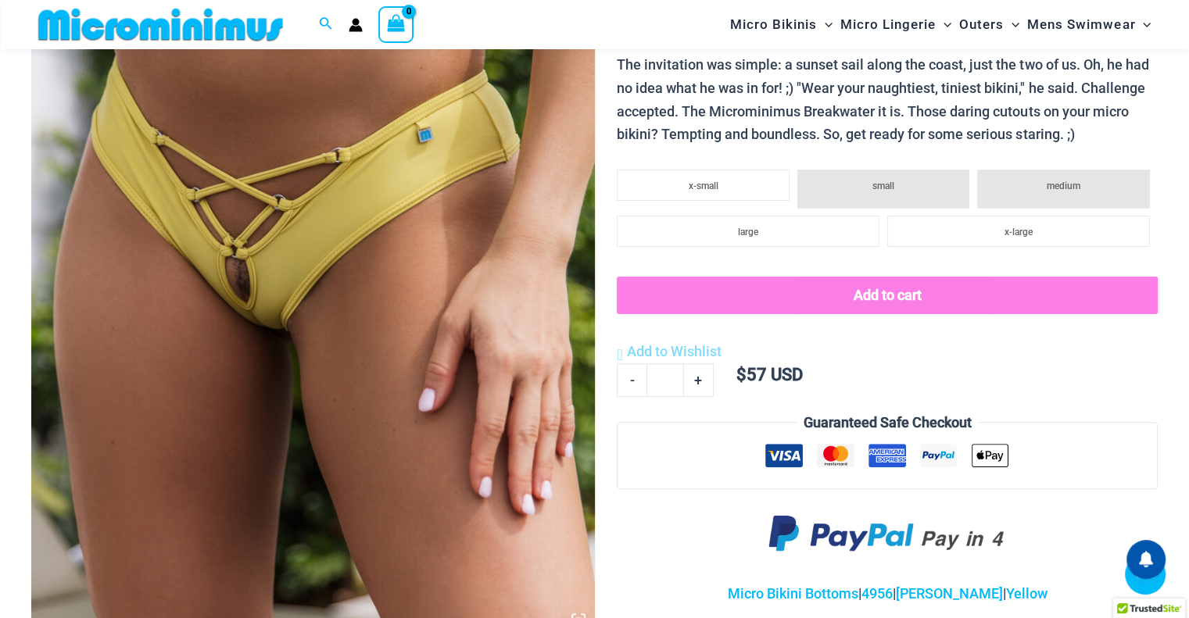
scroll to position [378, 0]
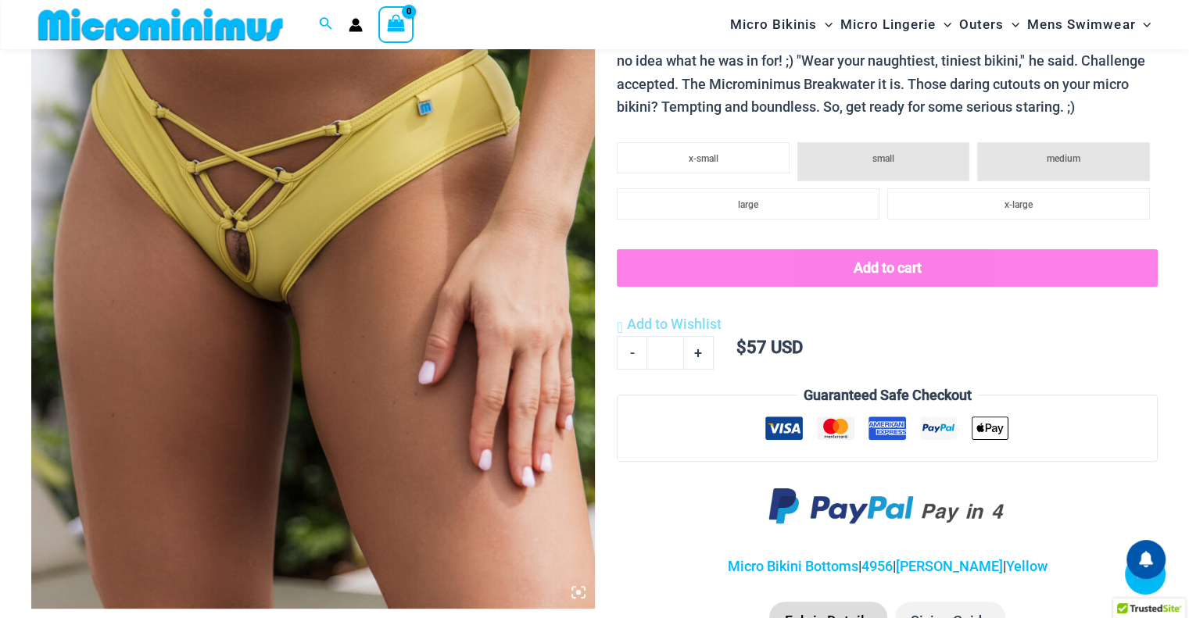
click at [502, 390] on img at bounding box center [313, 186] width 564 height 845
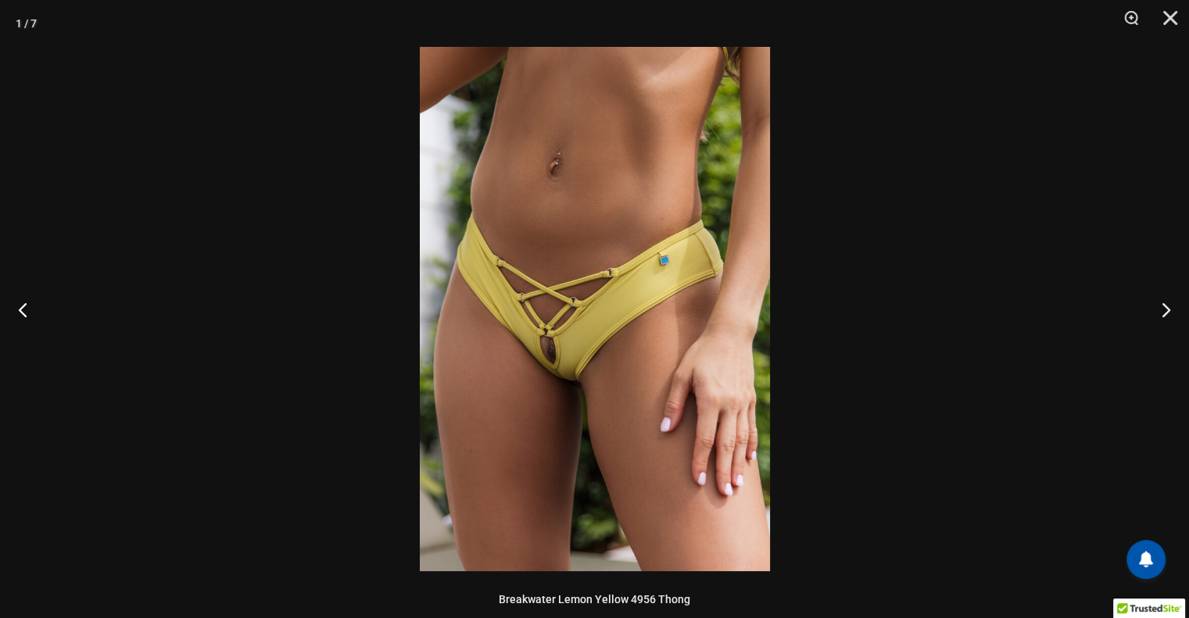
click at [586, 373] on img at bounding box center [595, 309] width 350 height 525
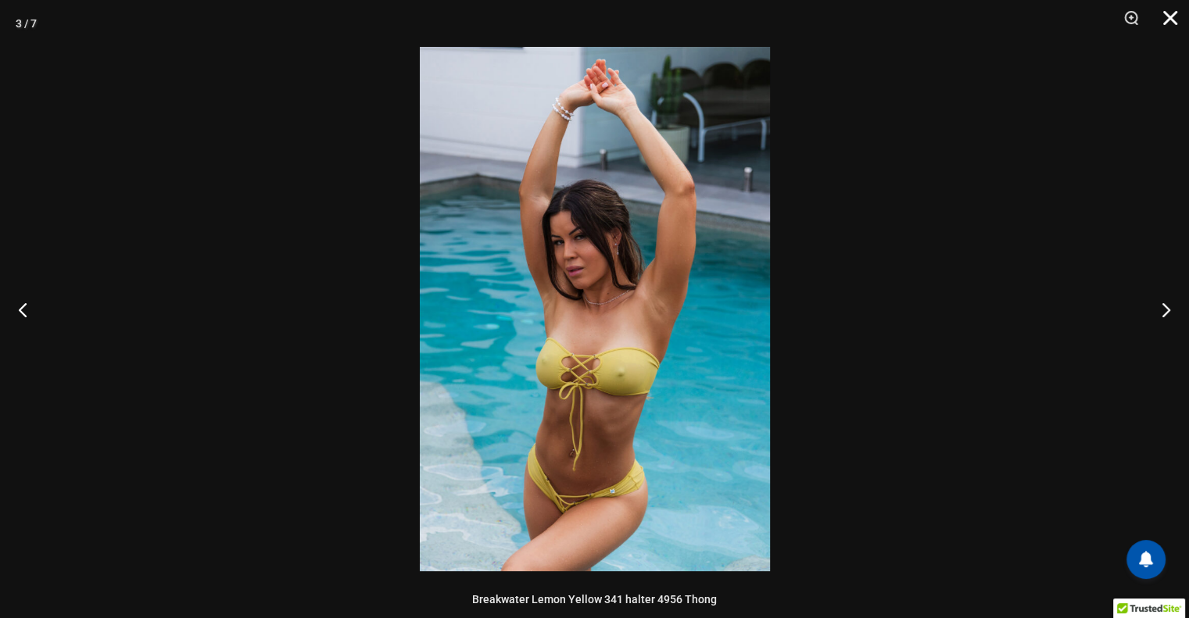
click at [1169, 21] on button "Close" at bounding box center [1164, 23] width 39 height 47
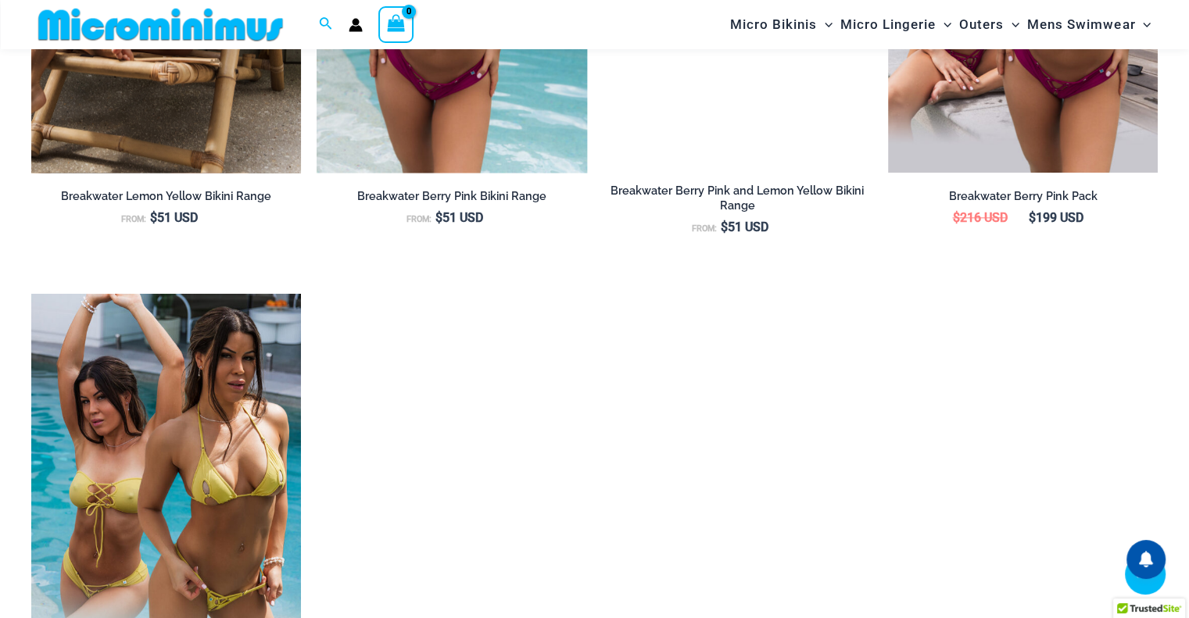
scroll to position [2177, 0]
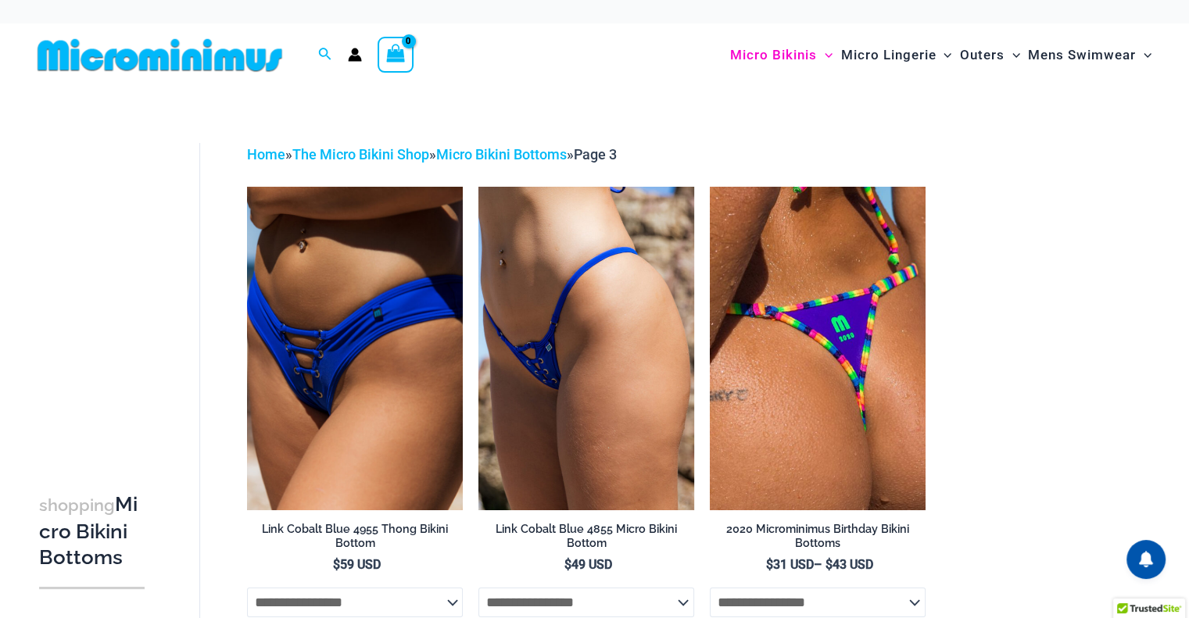
click at [182, 55] on img at bounding box center [159, 55] width 257 height 35
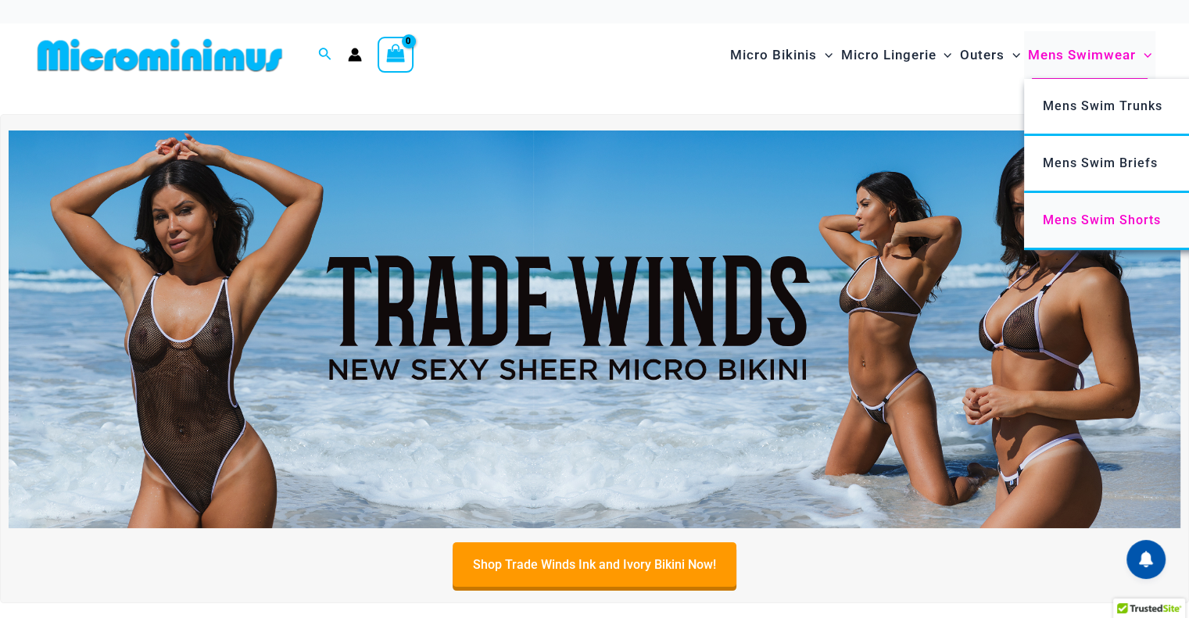
click at [1085, 219] on span "Mens Swim Shorts" at bounding box center [1102, 220] width 118 height 15
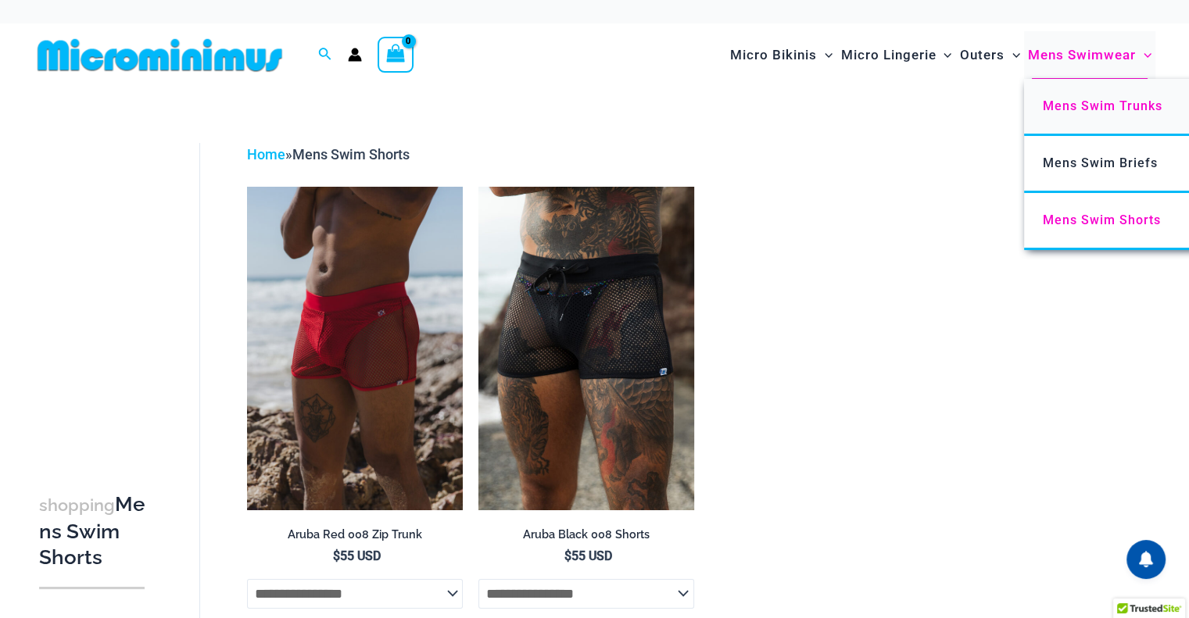
click at [1073, 106] on span "Mens Swim Trunks" at bounding box center [1103, 106] width 120 height 15
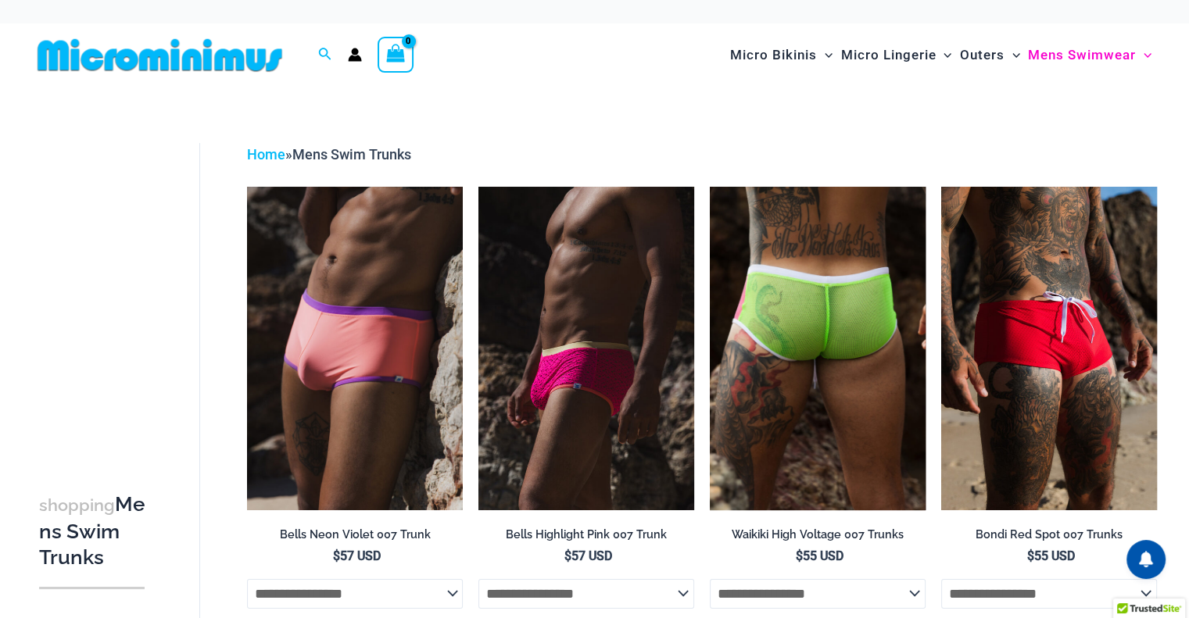
click at [790, 333] on img at bounding box center [818, 349] width 216 height 324
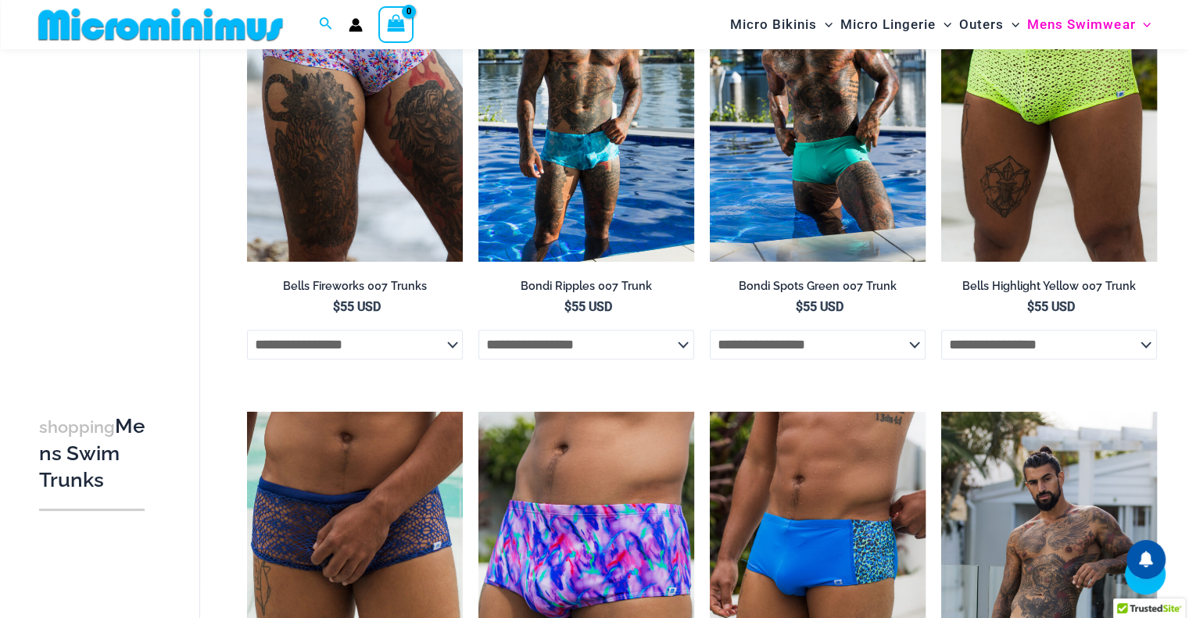
scroll to position [690, 0]
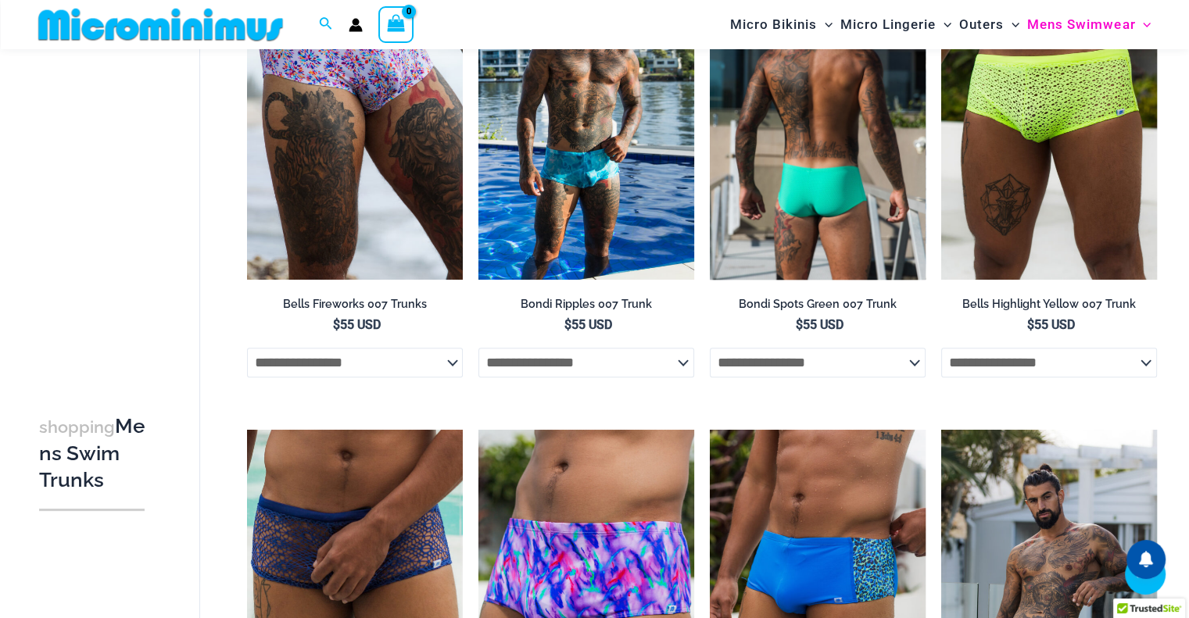
click at [770, 233] on img at bounding box center [818, 118] width 216 height 324
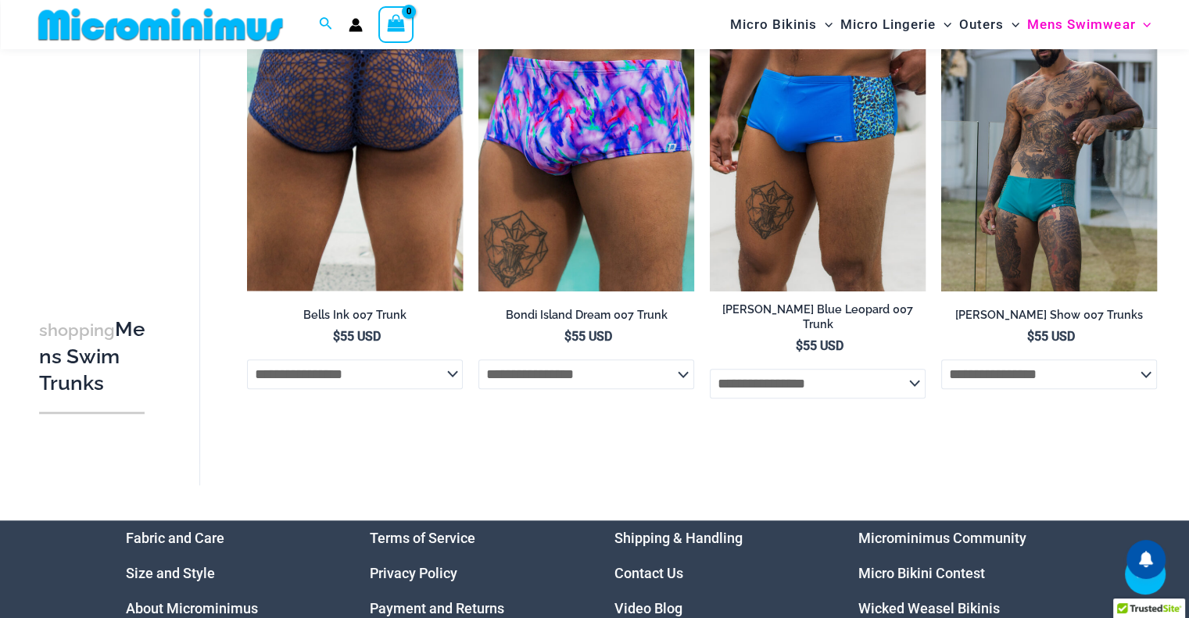
scroll to position [1156, 0]
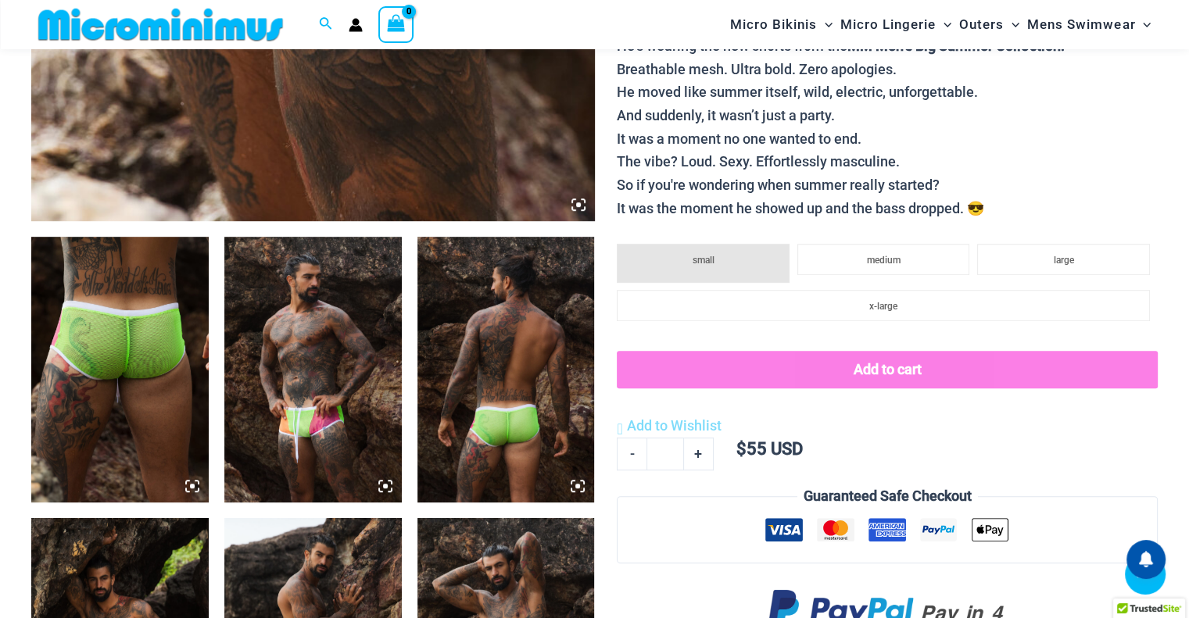
scroll to position [768, 0]
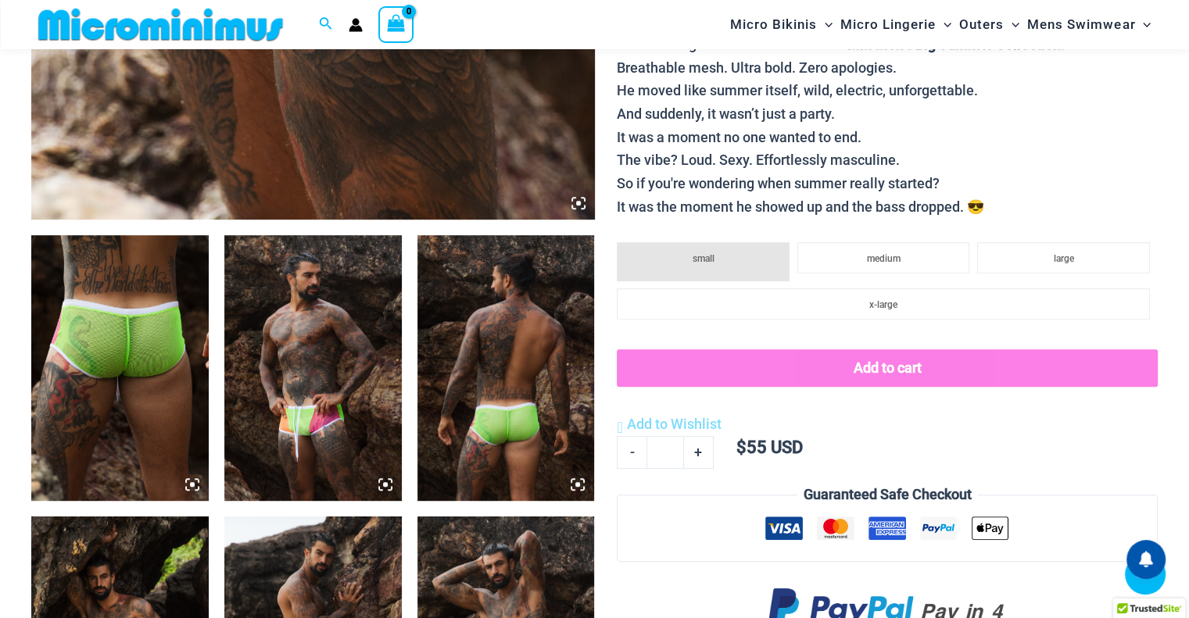
click at [348, 413] on img at bounding box center [312, 368] width 177 height 266
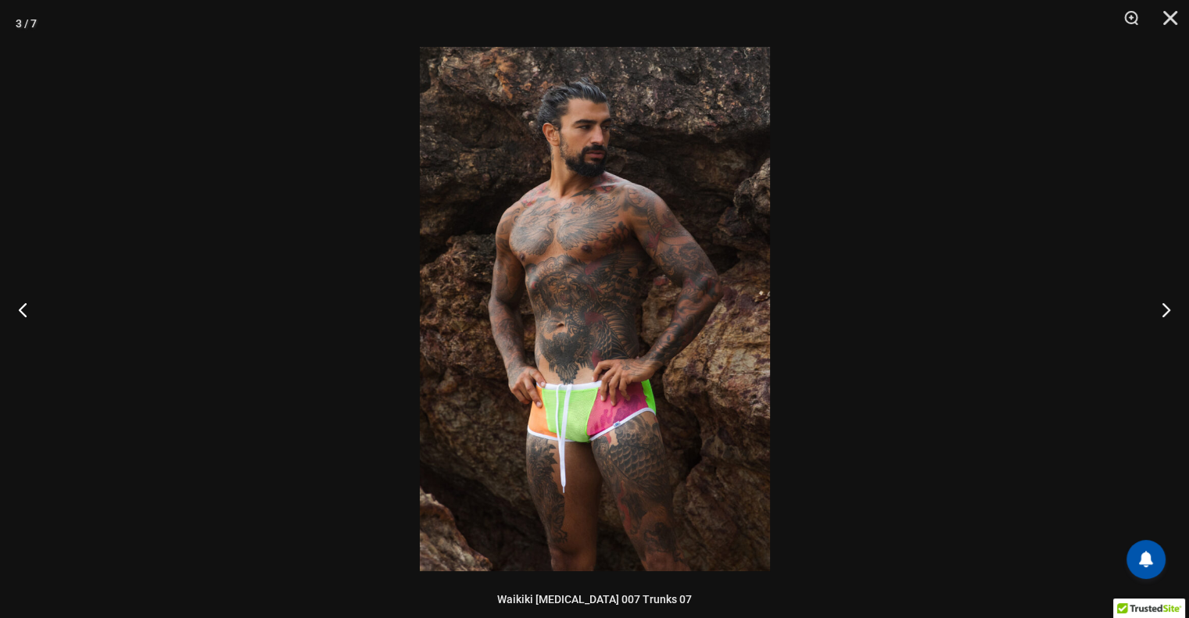
click at [582, 409] on img at bounding box center [595, 309] width 350 height 525
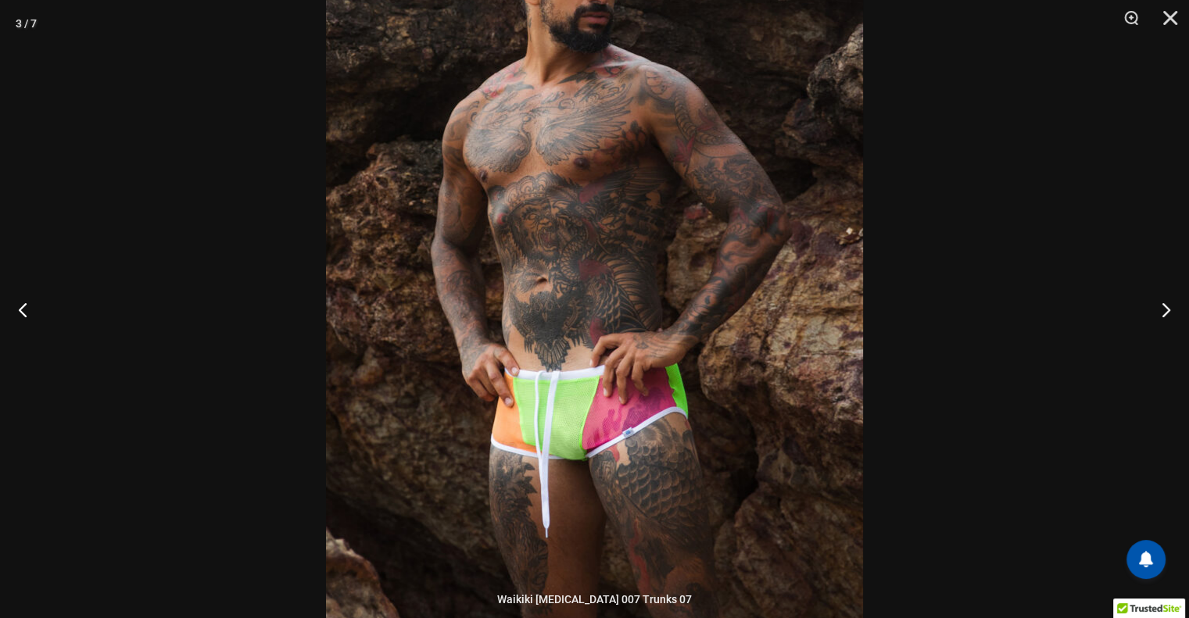
click at [593, 484] on img at bounding box center [594, 255] width 537 height 805
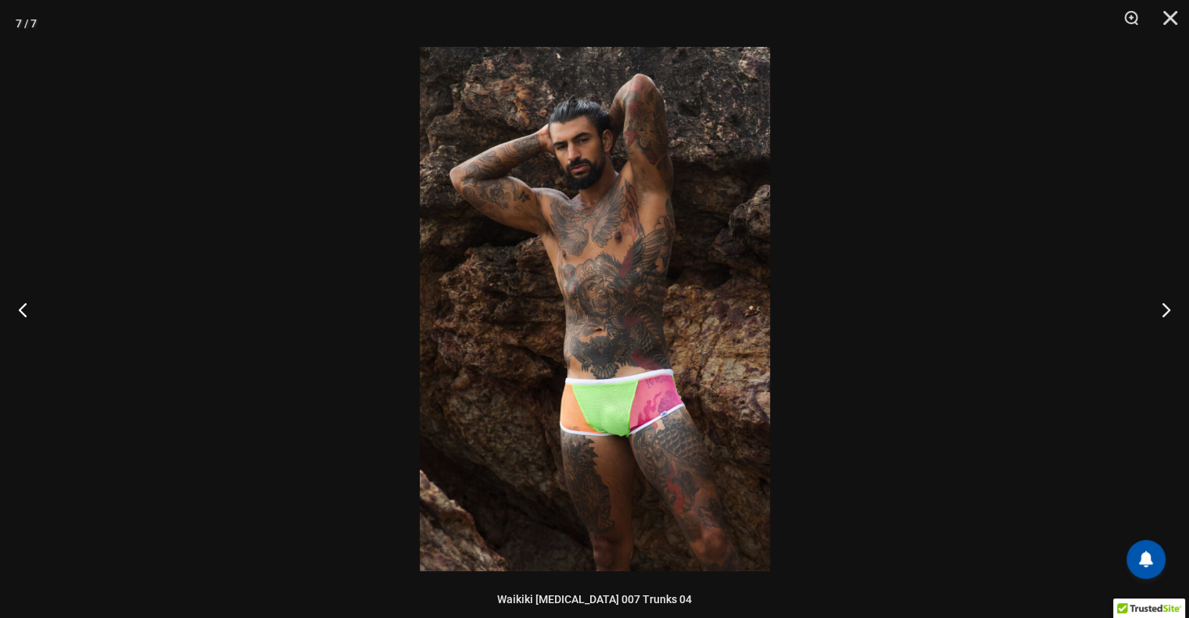
click at [632, 446] on img at bounding box center [595, 309] width 350 height 525
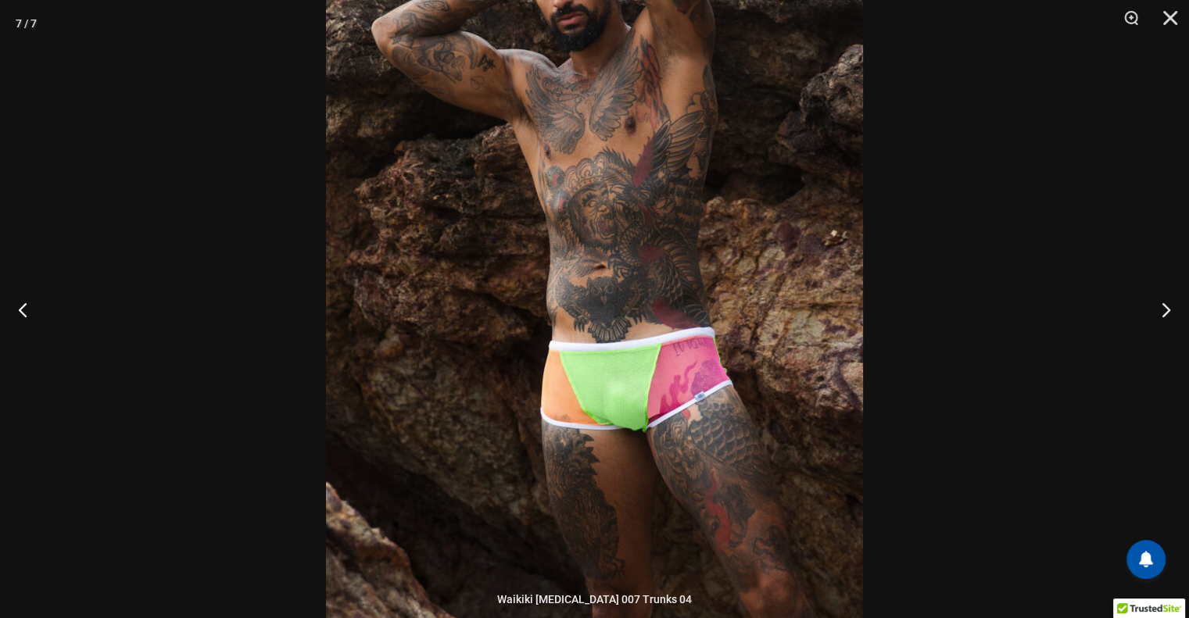
click at [680, 421] on img at bounding box center [594, 235] width 537 height 805
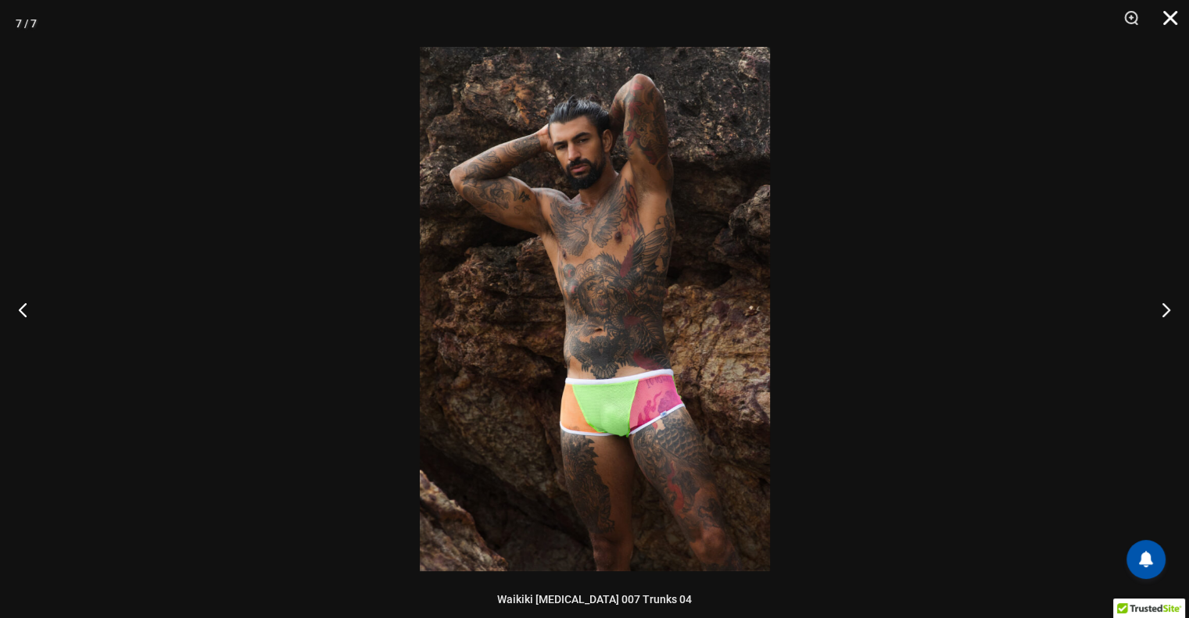
click at [1161, 21] on button "Close" at bounding box center [1164, 23] width 39 height 47
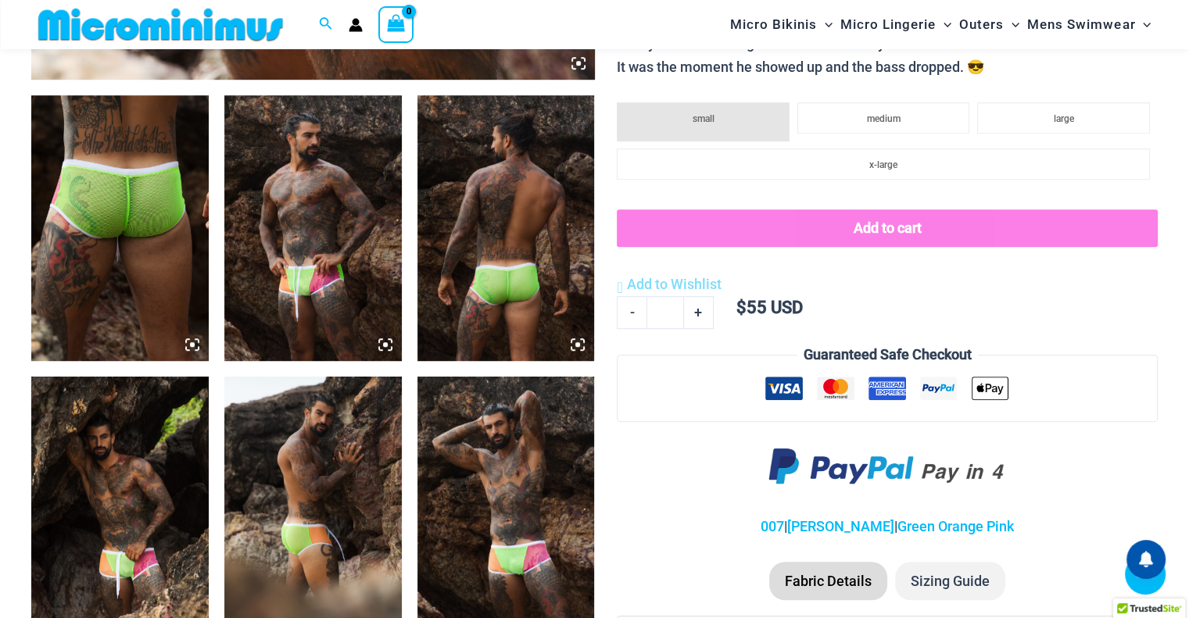
scroll to position [1237, 0]
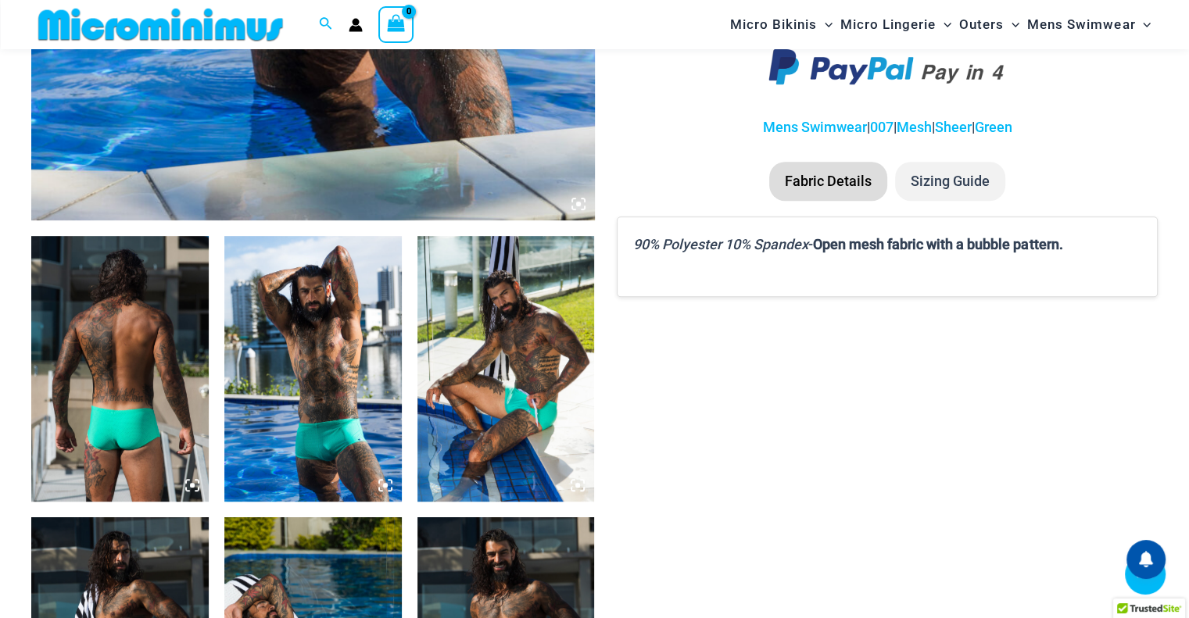
scroll to position [768, 0]
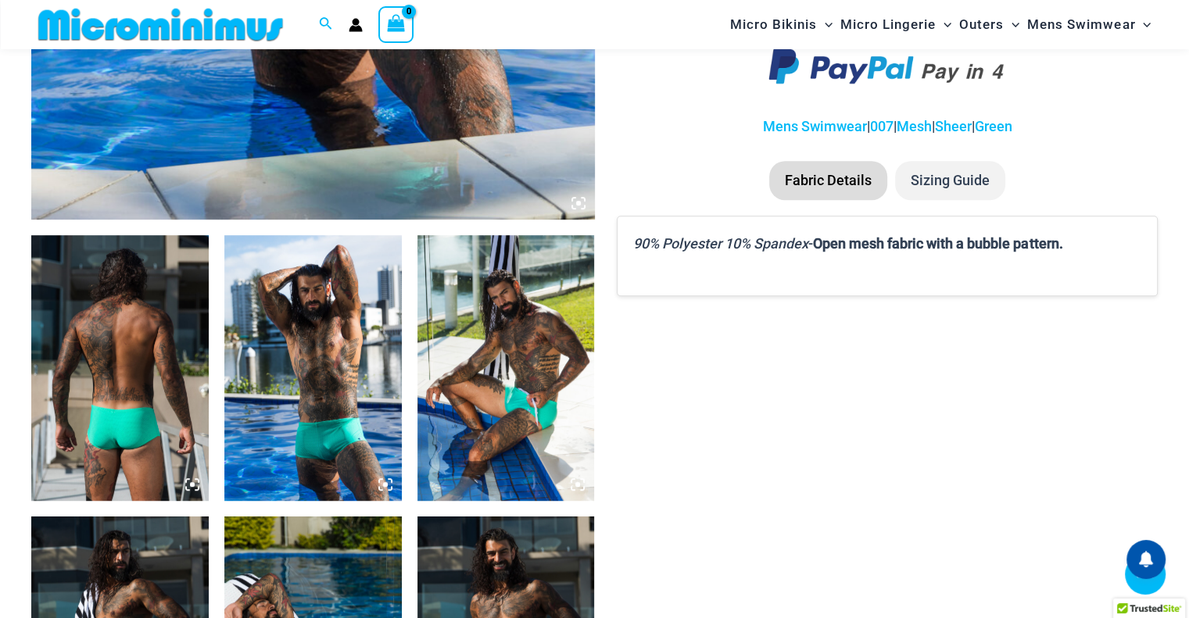
click at [352, 378] on img at bounding box center [312, 368] width 177 height 266
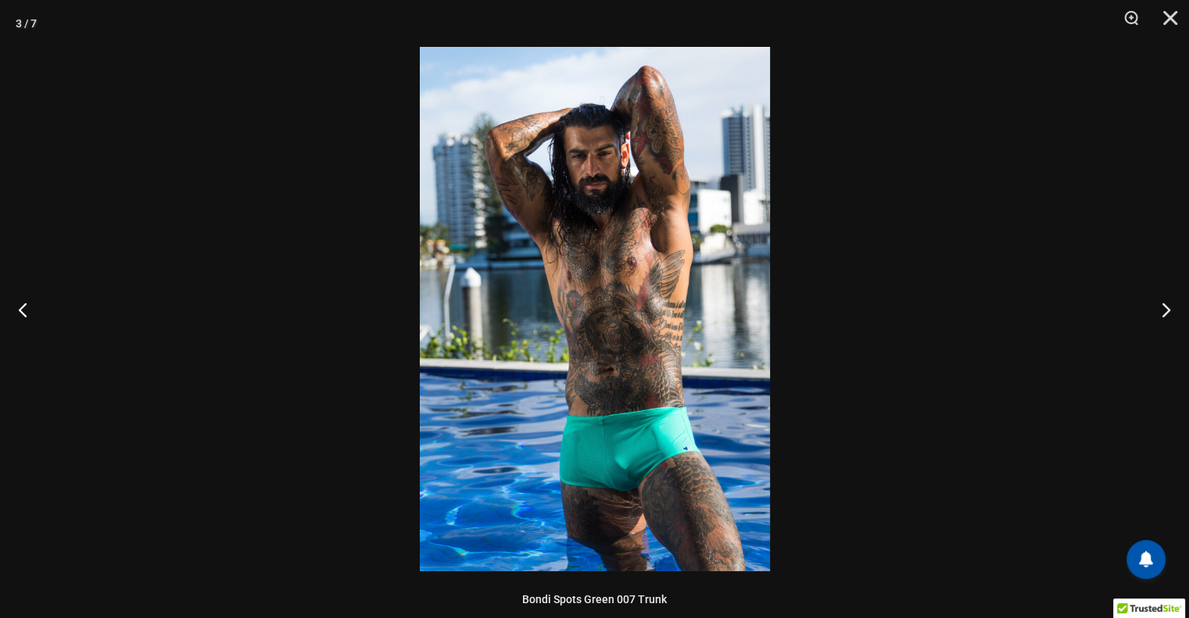
click at [600, 352] on img at bounding box center [595, 309] width 350 height 525
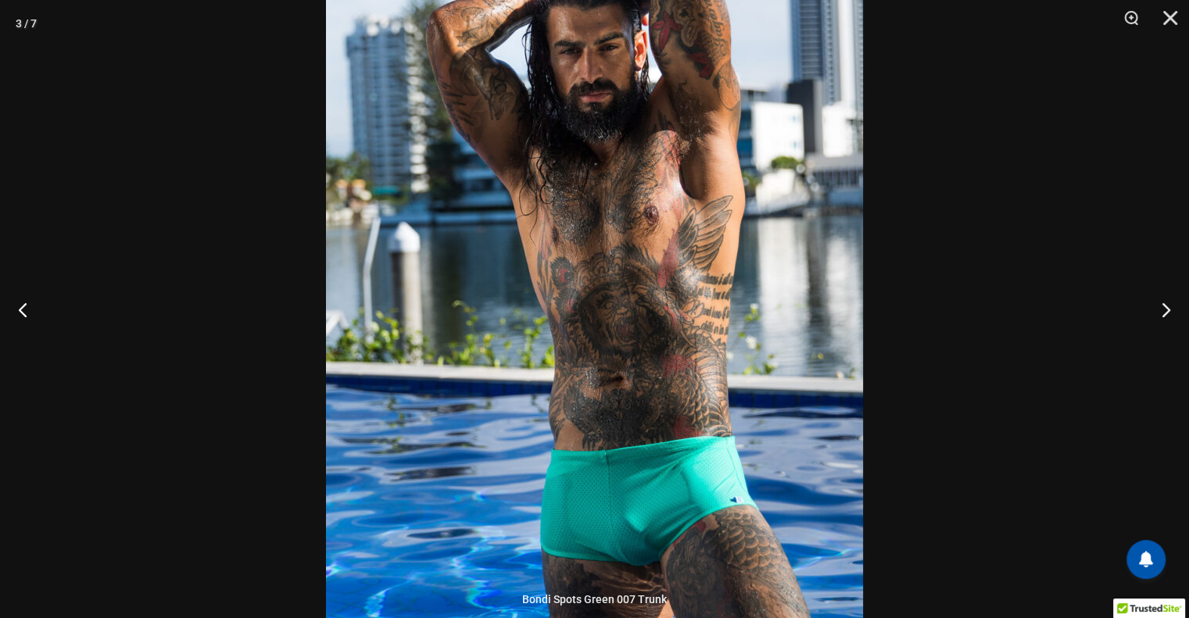
click at [559, 446] on img at bounding box center [594, 286] width 537 height 805
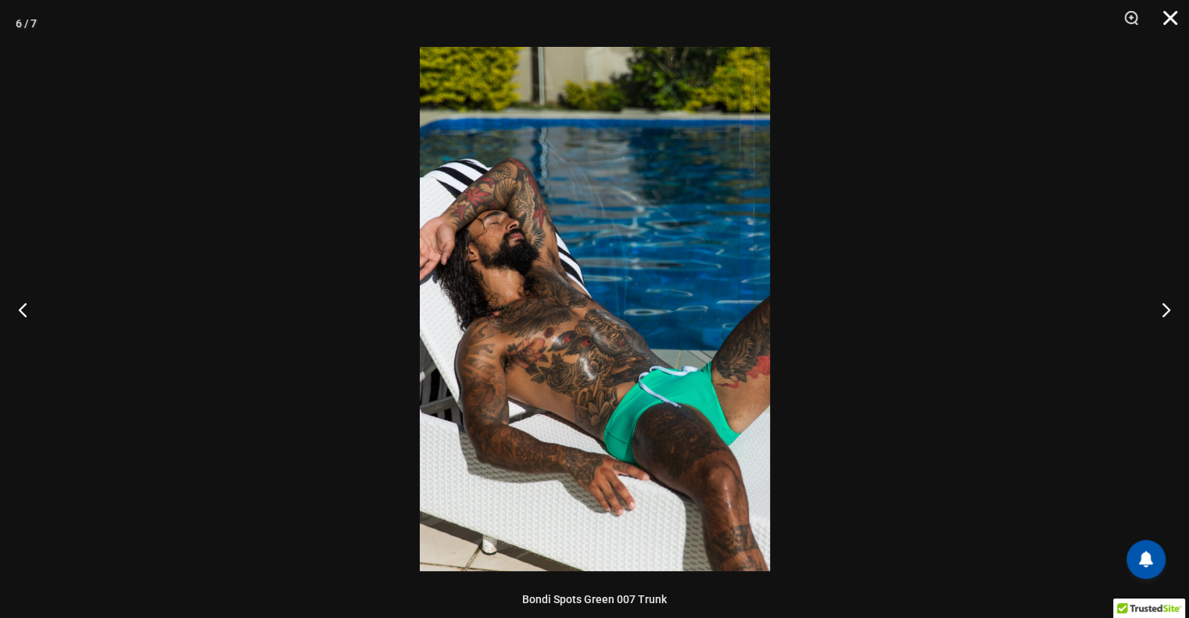
click at [1172, 16] on button "Close" at bounding box center [1164, 23] width 39 height 47
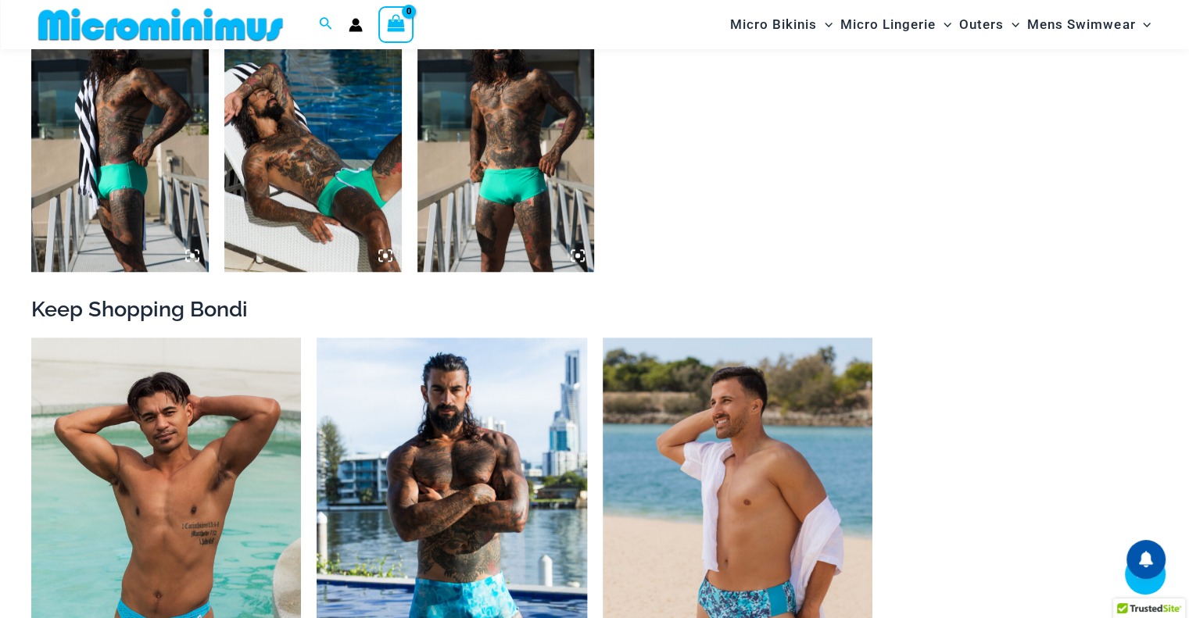
scroll to position [1471, 0]
